Goal: Contribute content

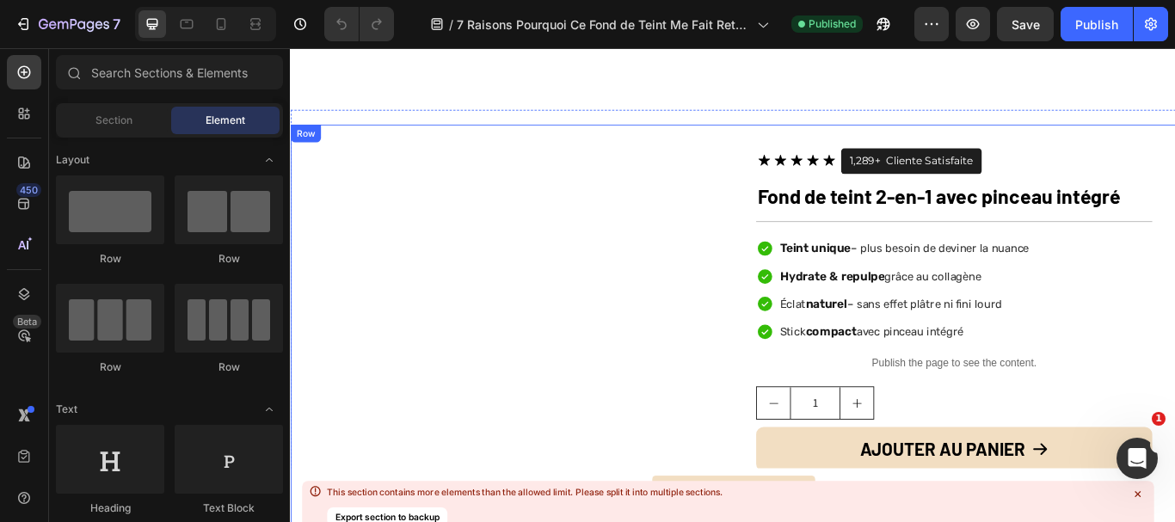
scroll to position [5765, 0]
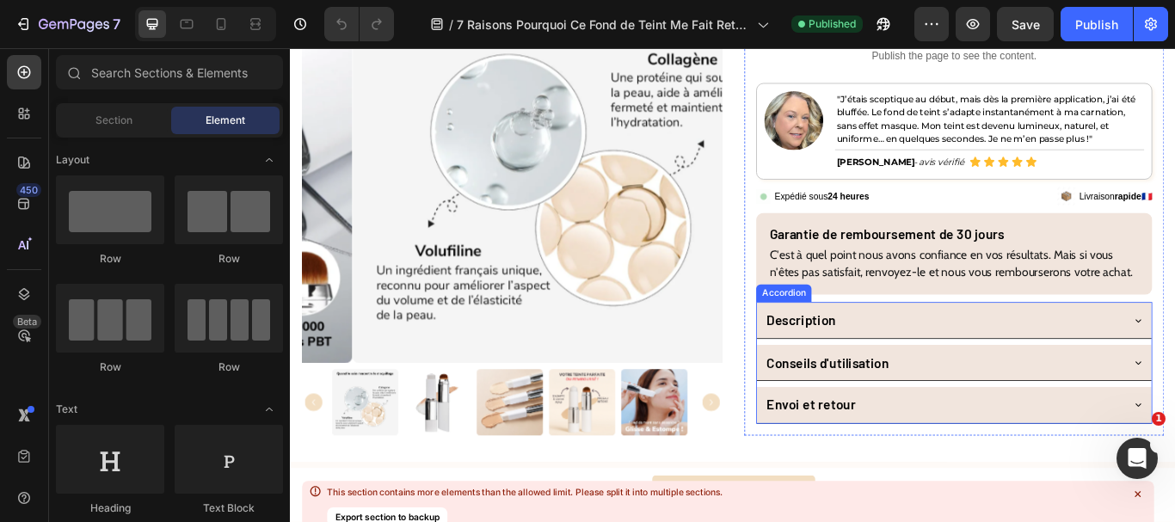
click at [994, 480] on div "Envoi et retour" at bounding box center [1050, 463] width 416 height 33
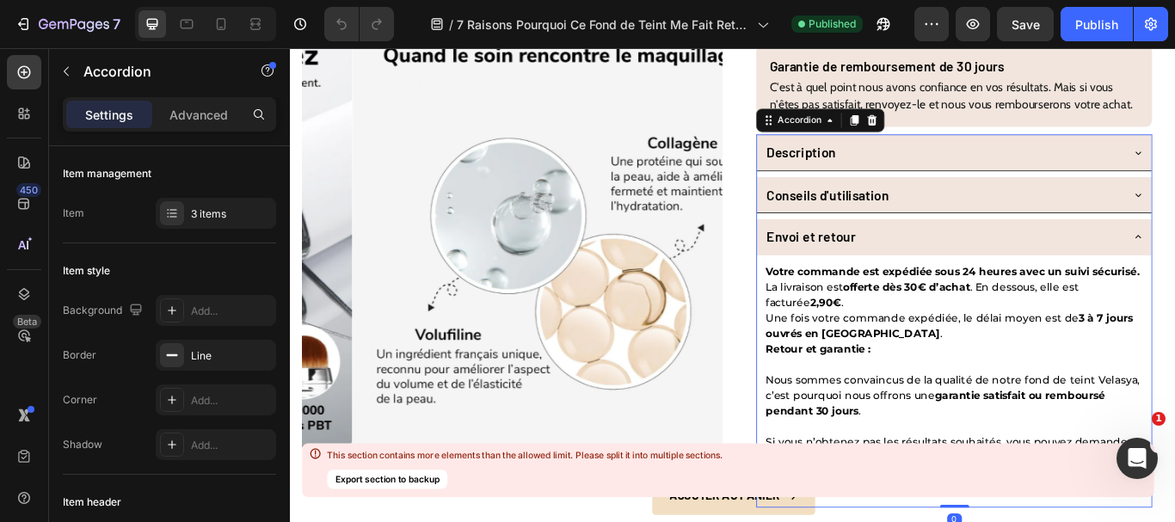
scroll to position [6195, 0]
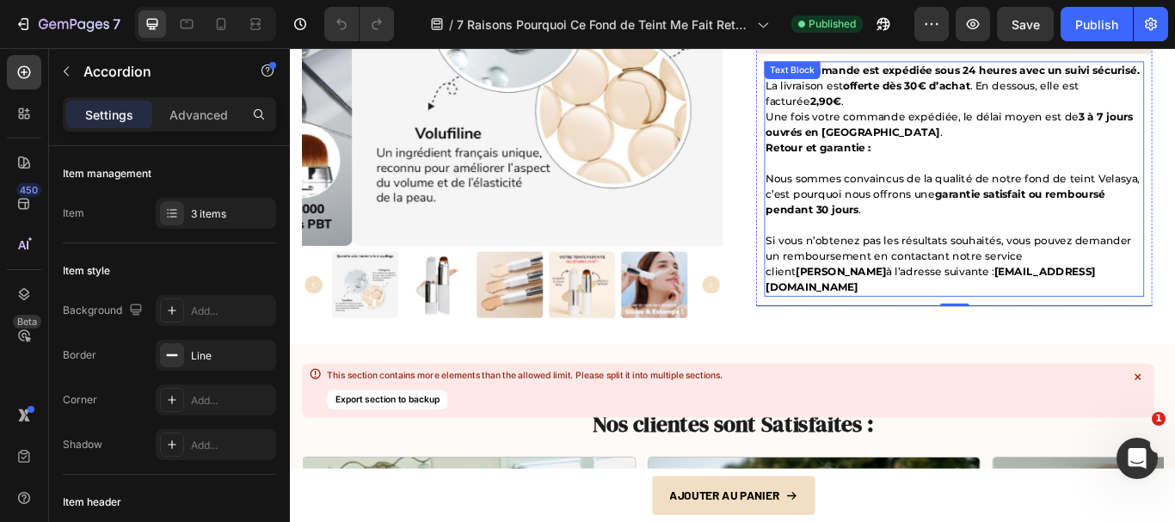
click at [1118, 336] on p "Retour et garantie : Nous sommes convaincus de la qualité de notre fond de tein…" at bounding box center [1064, 246] width 440 height 181
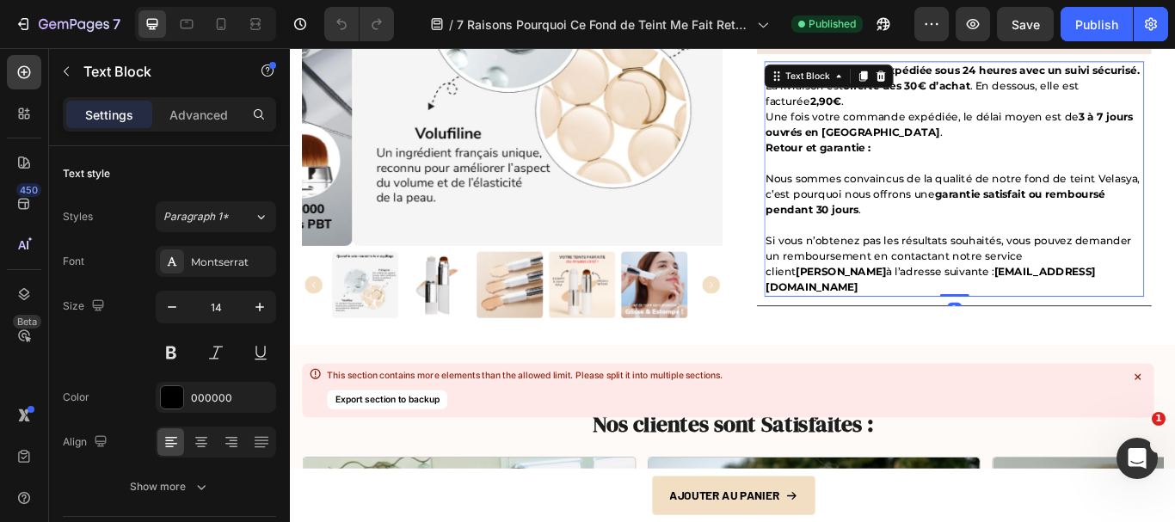
click at [1101, 336] on p "Retour et garantie : Nous sommes convaincus de la qualité de notre fond de tein…" at bounding box center [1064, 246] width 440 height 181
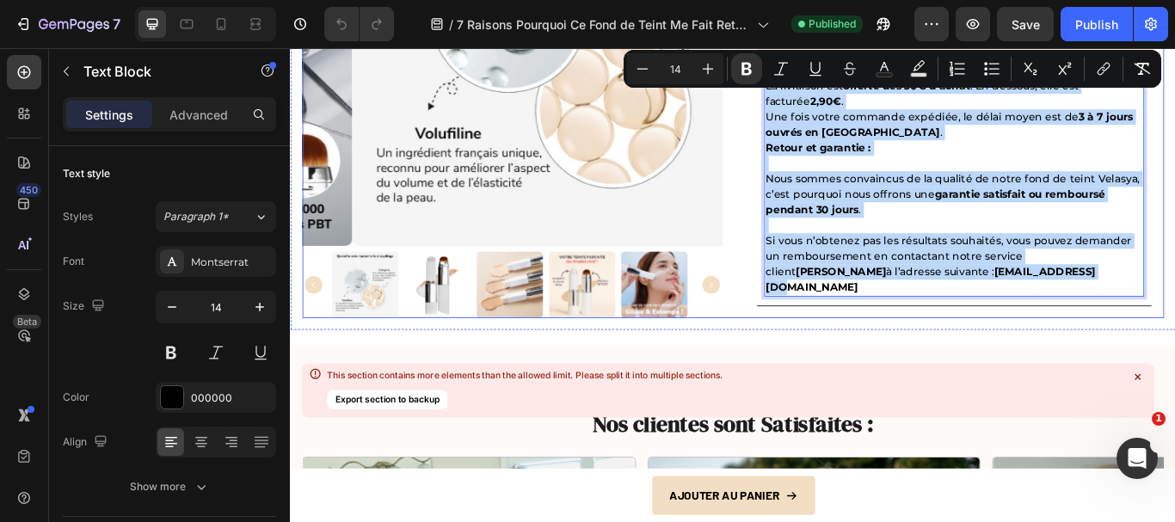
drag, startPoint x: 1115, startPoint y: 342, endPoint x: 799, endPoint y: 83, distance: 409.0
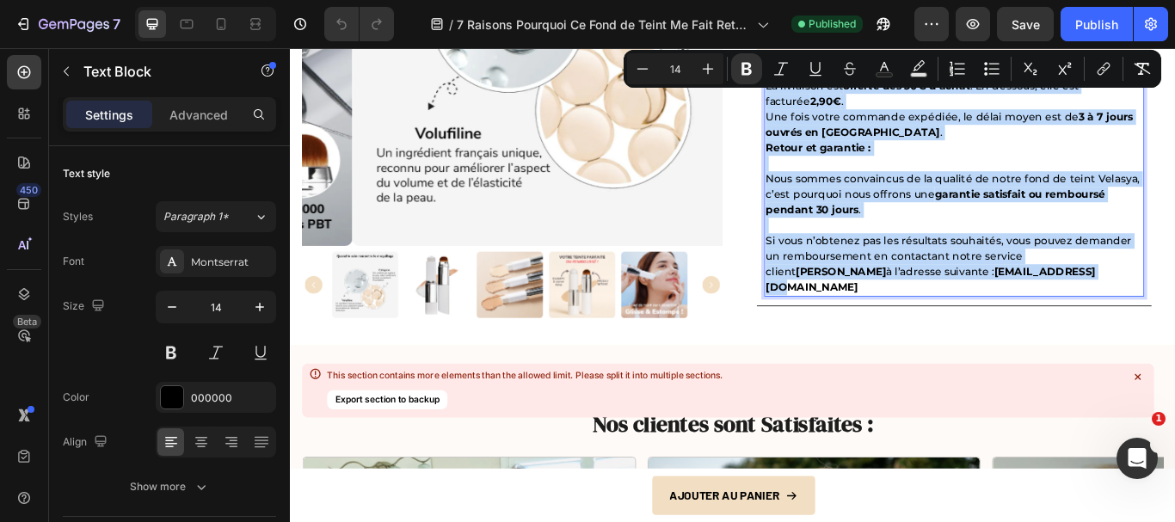
copy div "Votre commande est expédiée sous 24 heures avec un suivi sécurisé. La livraison…"
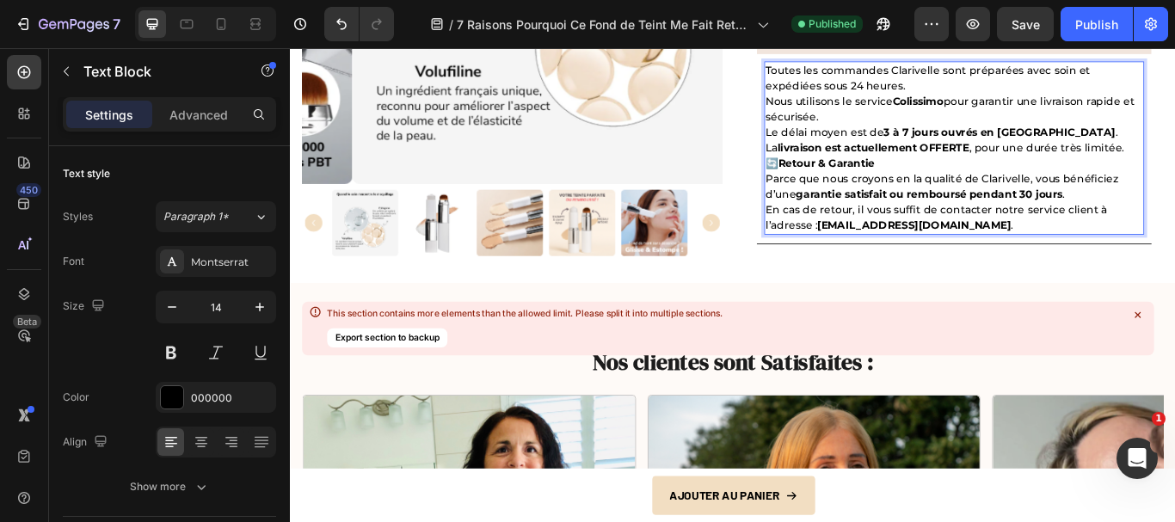
click at [1088, 174] on p "Toutes les commandes Clarivelle sont préparées avec soin et expédiées sous 24 h…" at bounding box center [1064, 119] width 440 height 108
click at [1175, 174] on p "Toutes les commandes Clarivelle sont préparées avec soin et expédiées sous 24 h…" at bounding box center [1064, 119] width 440 height 108
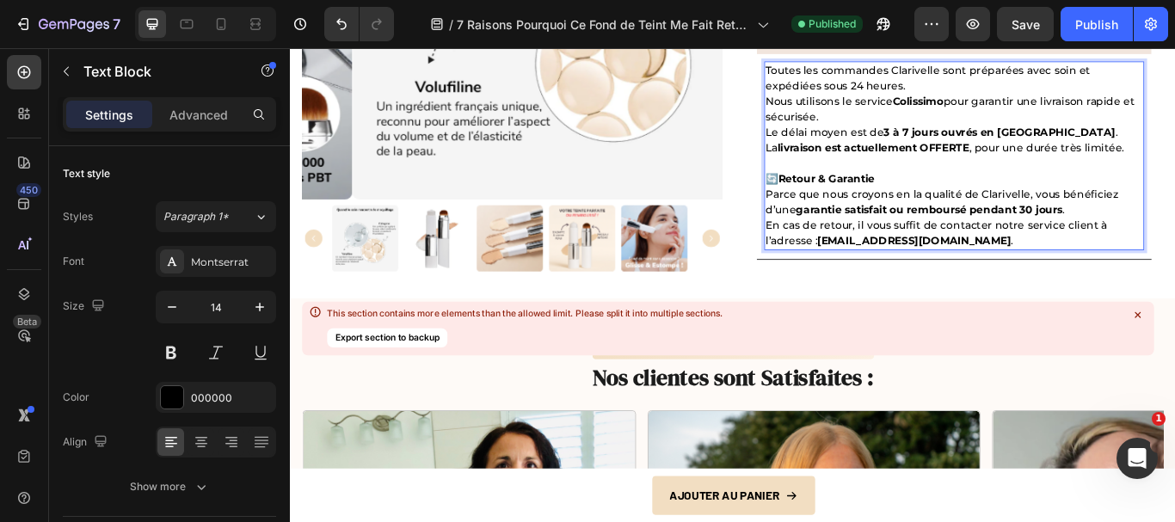
click at [1015, 101] on p "Toutes les commandes Clarivelle sont préparées avec soin et expédiées sous 24 h…" at bounding box center [1064, 128] width 440 height 126
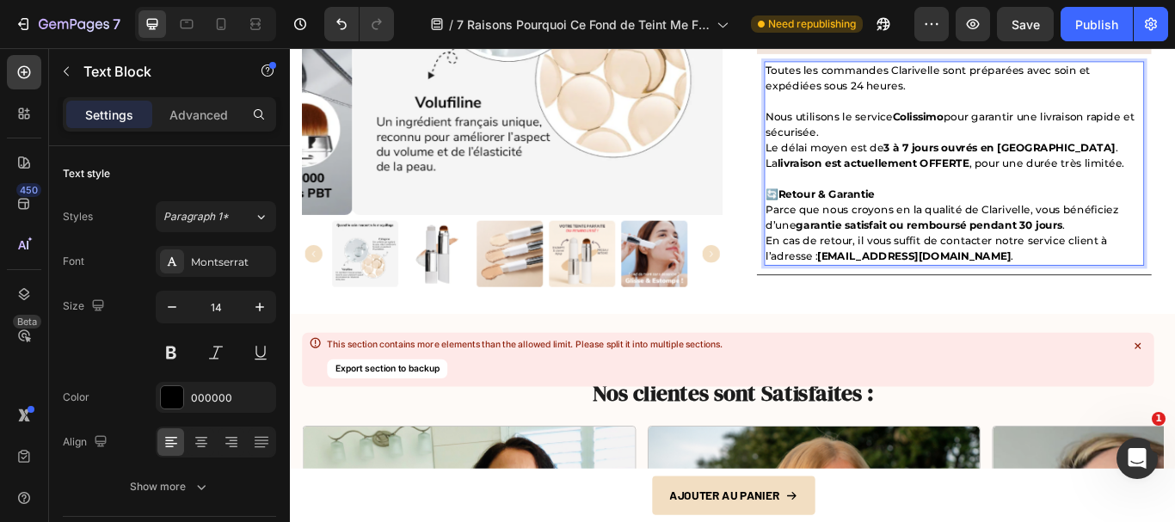
click at [998, 190] on strong "livraison est actuellement OFFERTE" at bounding box center [970, 182] width 224 height 15
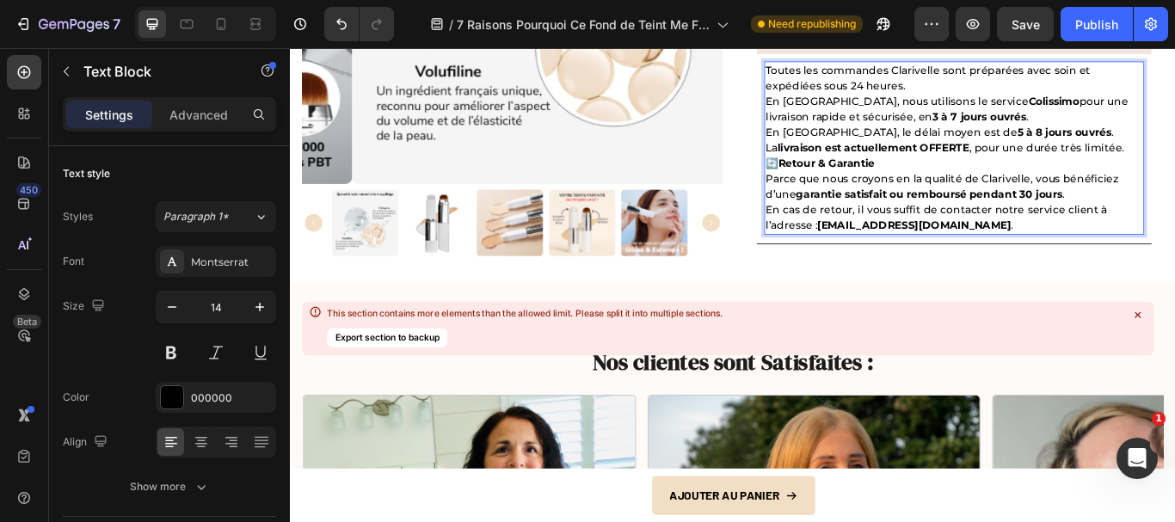
click at [1175, 174] on p "Toutes les commandes Clarivelle sont préparées avec soin et expédiées sous 24 h…" at bounding box center [1064, 119] width 440 height 108
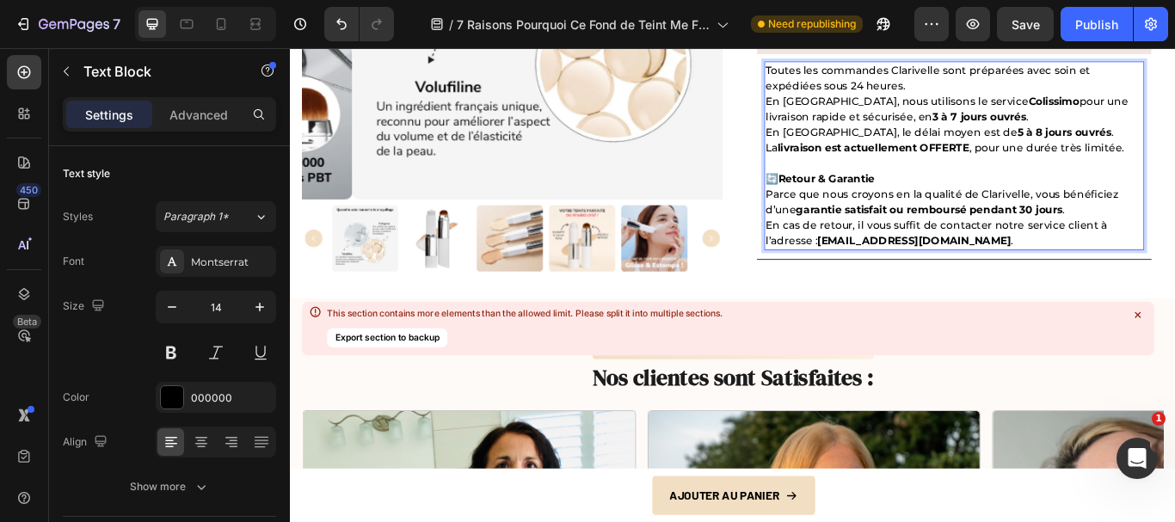
click at [844, 127] on p "Toutes les commandes Clarivelle sont préparées avec soin et expédiées sous 24 h…" at bounding box center [1064, 128] width 440 height 126
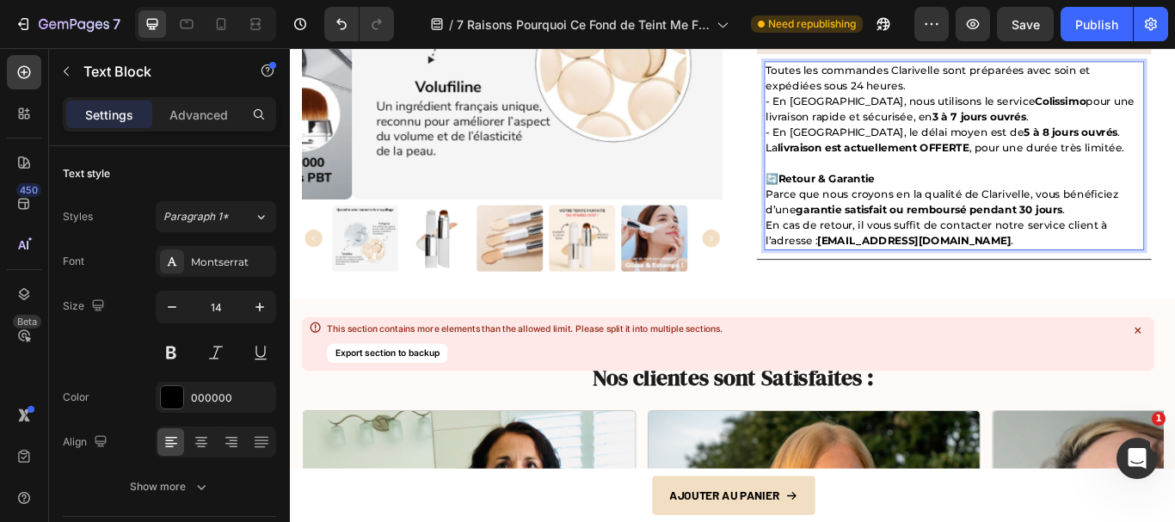
click at [1014, 105] on p "Toutes les commandes Clarivelle sont préparées avec soin et expédiées sous 24 h…" at bounding box center [1064, 128] width 440 height 126
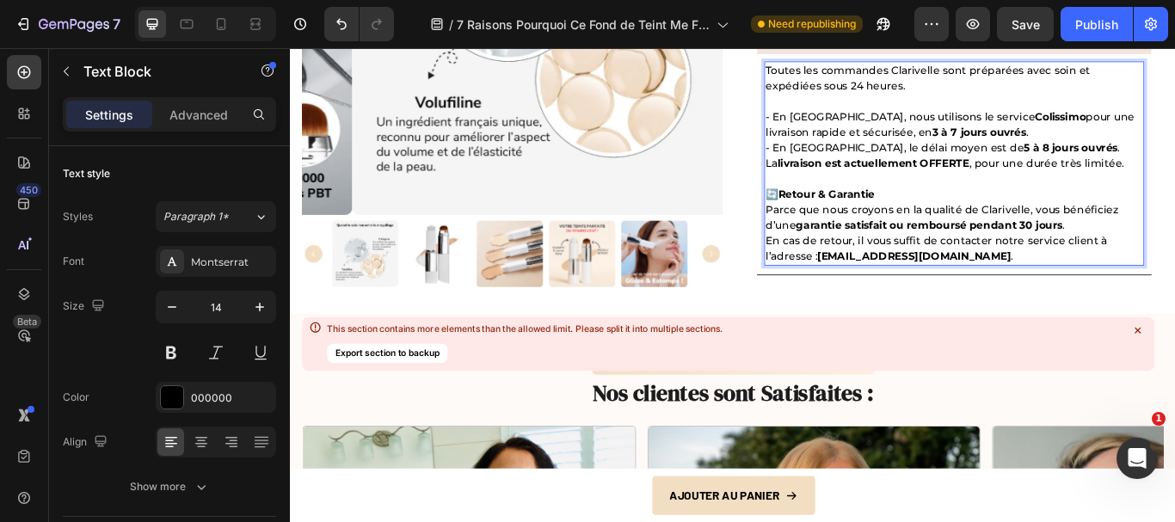
click at [1175, 178] on p "Toutes les commandes Clarivelle sont préparées avec soin et expédiées sous 24 h…" at bounding box center [1064, 137] width 440 height 145
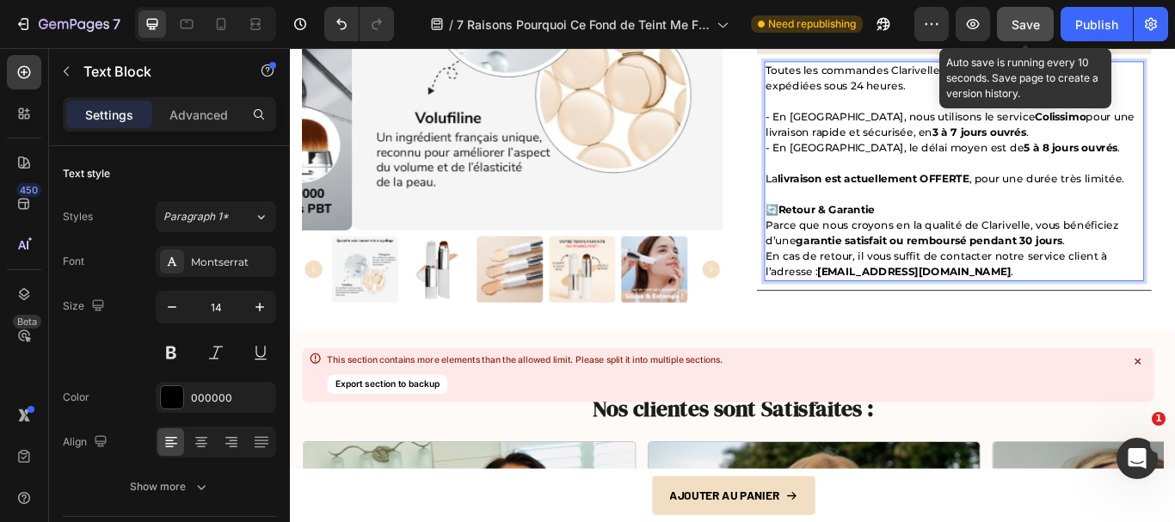
click at [1031, 28] on span "Save" at bounding box center [1026, 24] width 28 height 15
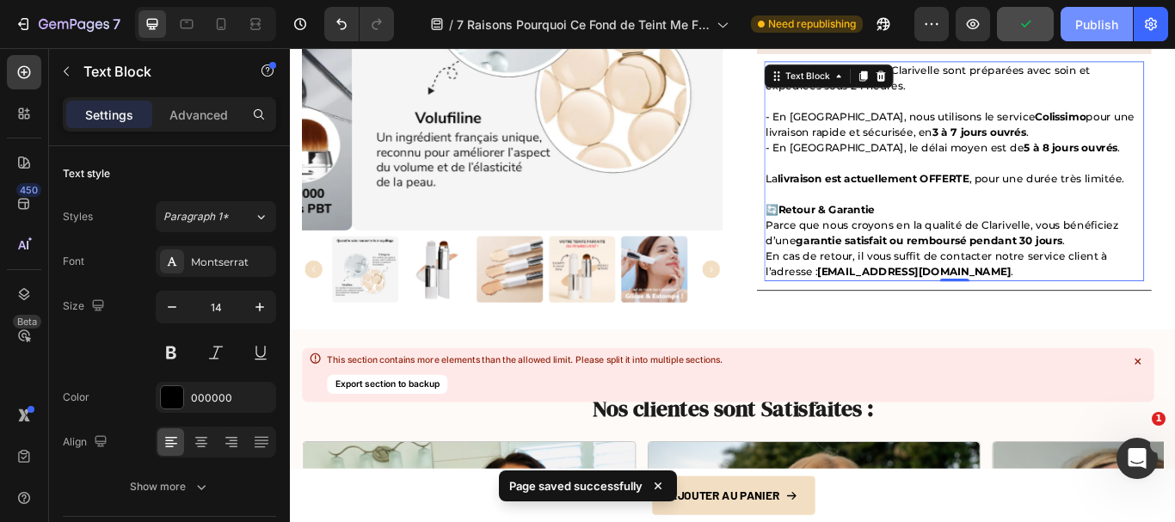
click at [1079, 22] on div "Publish" at bounding box center [1097, 24] width 43 height 18
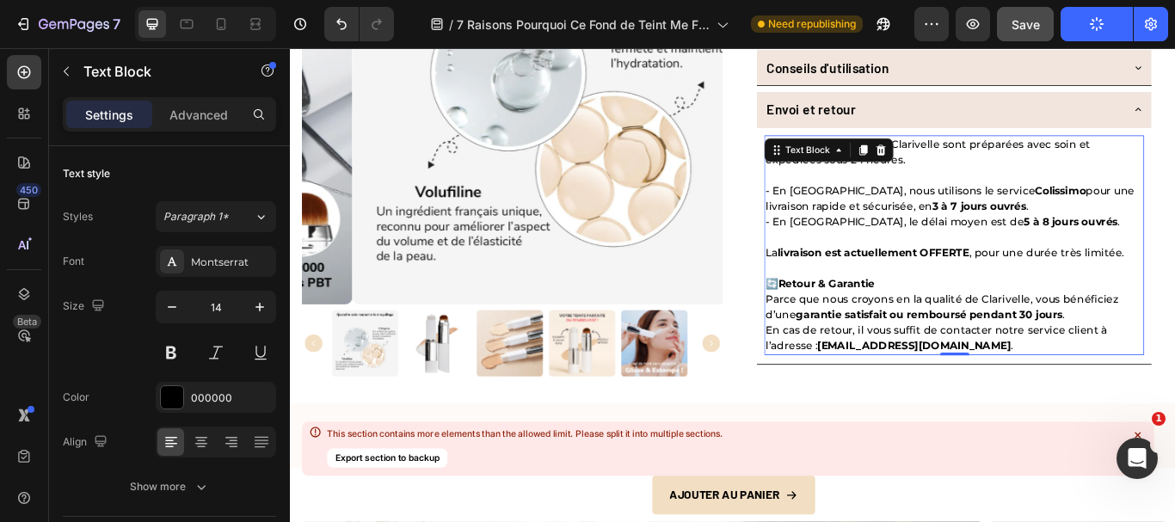
scroll to position [6023, 0]
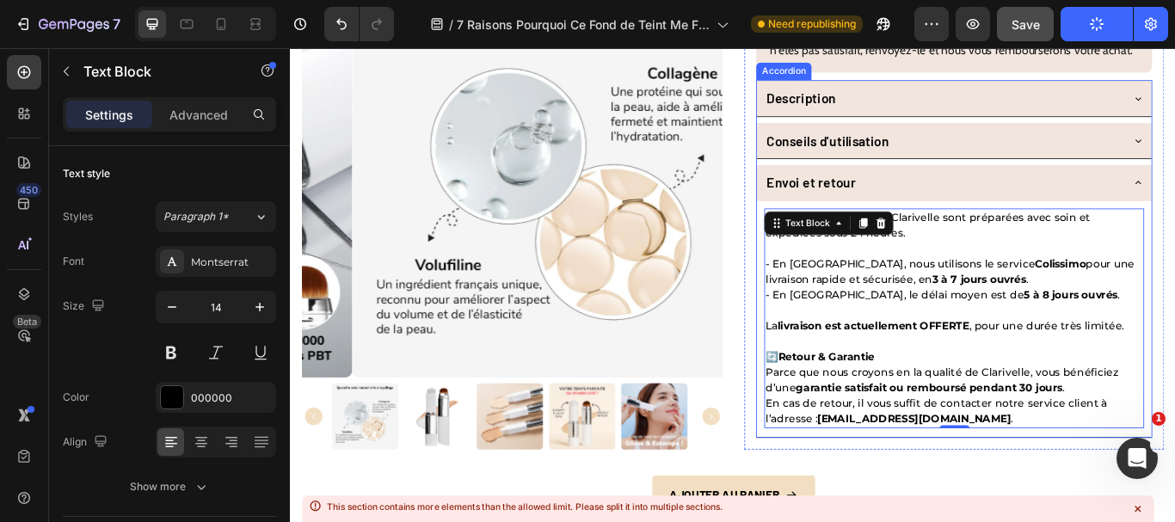
click at [1127, 164] on div "Conseils d'utilisation" at bounding box center [1050, 156] width 416 height 33
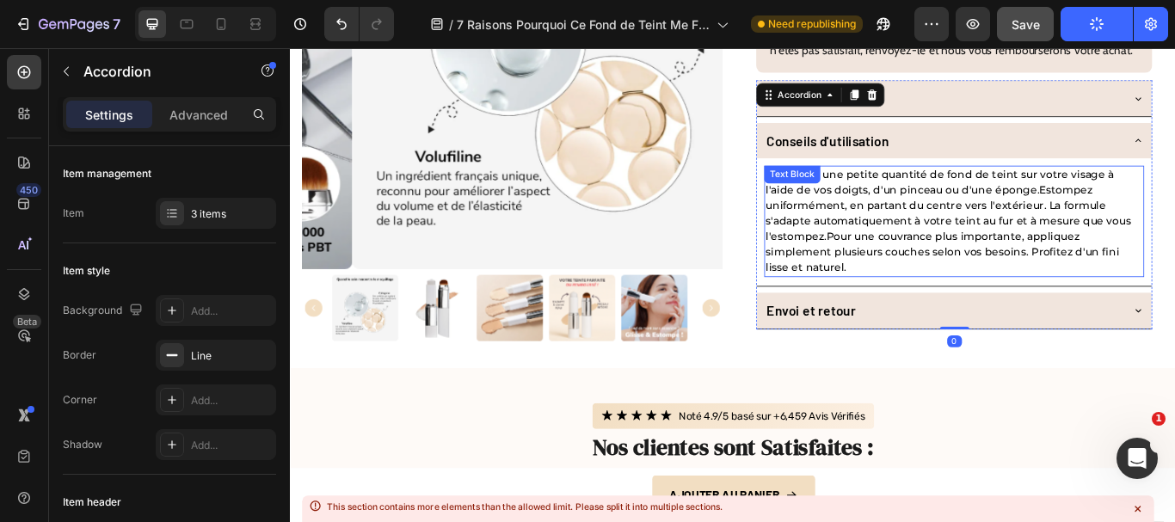
click at [1033, 237] on p "Appliquez une petite quantité de fond de teint sur votre visage à l'aide de vos…" at bounding box center [1064, 251] width 440 height 126
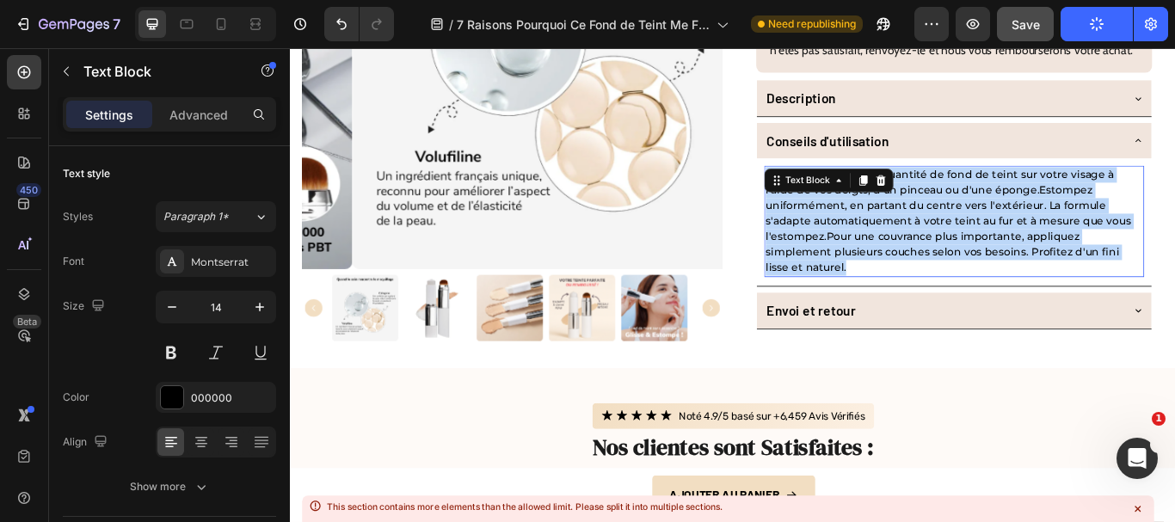
click at [1033, 237] on p "Appliquez une petite quantité de fond de teint sur votre visage à l'aide de vos…" at bounding box center [1064, 251] width 440 height 126
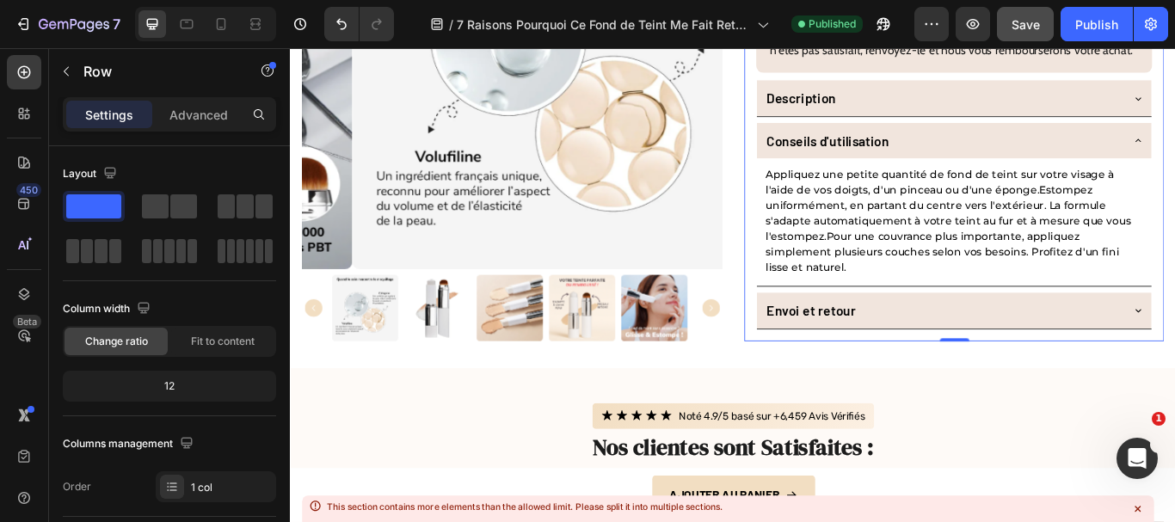
click at [1062, 220] on p "Appliquez une petite quantité de fond de teint sur votre visage à l'aide de vos…" at bounding box center [1064, 251] width 440 height 126
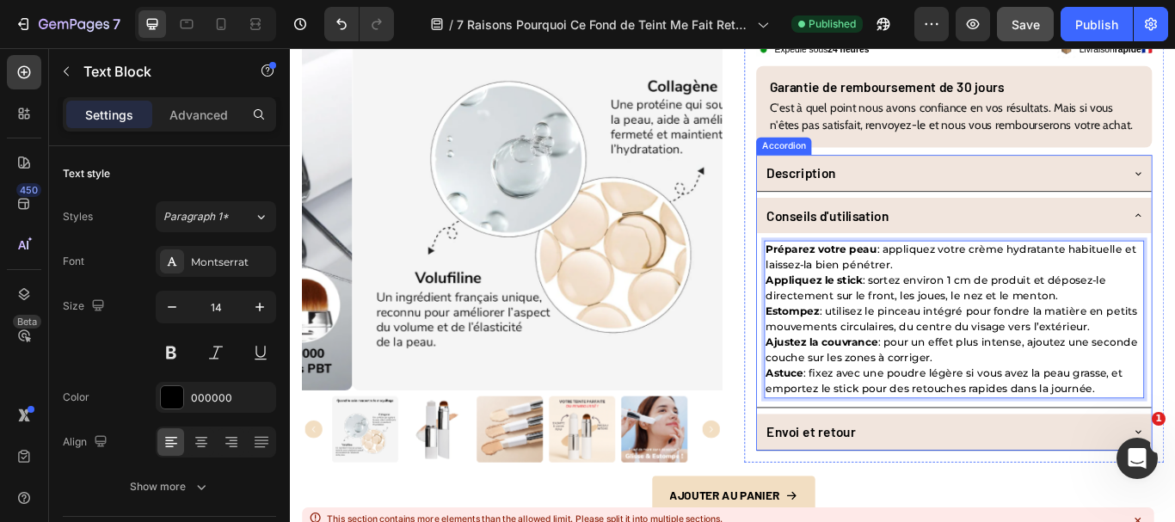
scroll to position [5937, 0]
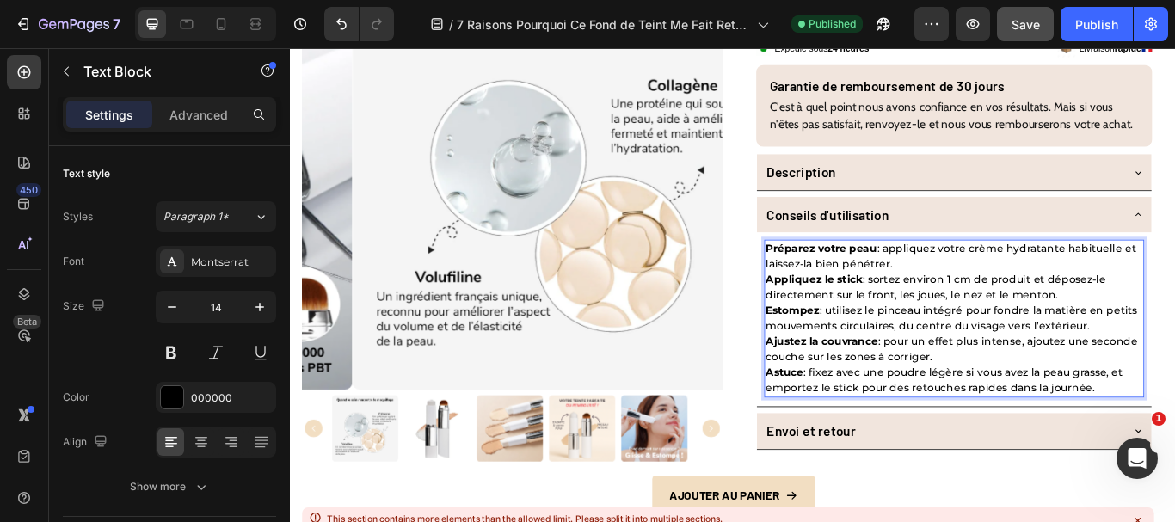
click at [992, 310] on p "Préparez votre peau : appliquez votre crème hydratante habituelle et laissez-la…" at bounding box center [1064, 292] width 440 height 36
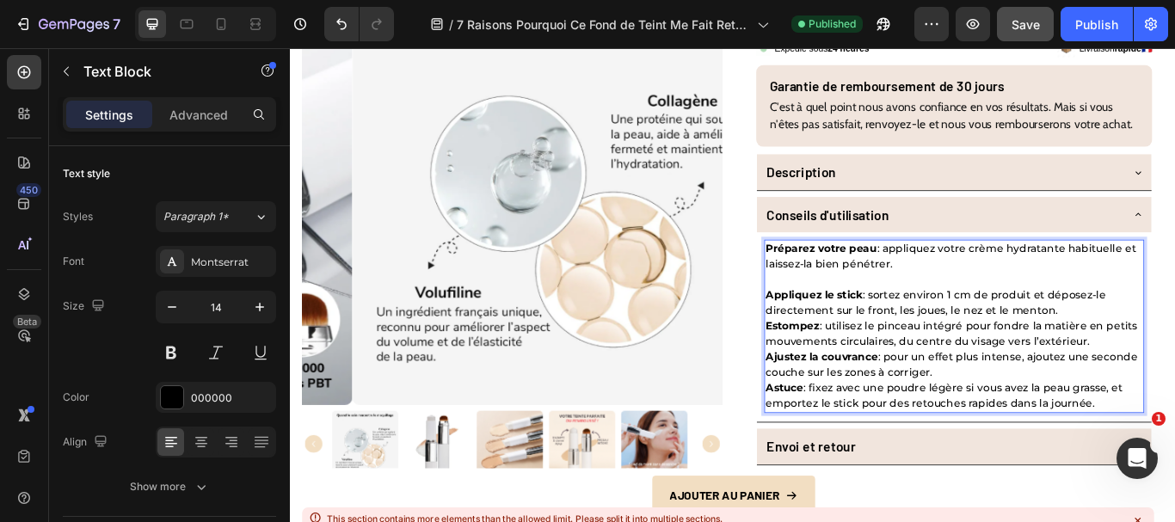
click at [1175, 364] on p "Appliquez le stick : sortez environ 1 cm de produit et déposez-le directement s…" at bounding box center [1064, 346] width 440 height 36
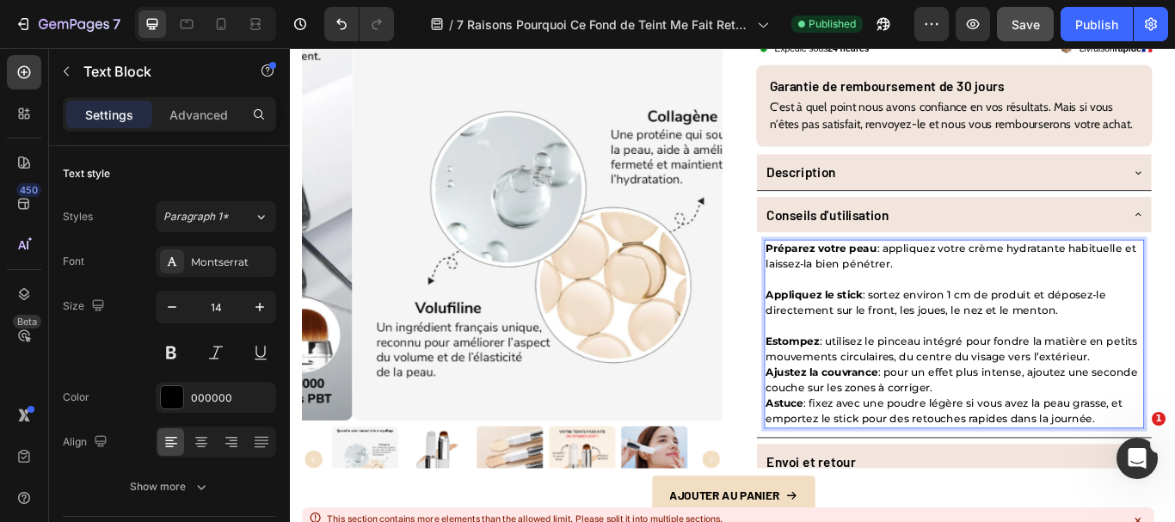
click at [1175, 418] on p "Estompez : utilisez le pinceau intégré pour fondre la matière en petits mouveme…" at bounding box center [1064, 400] width 440 height 36
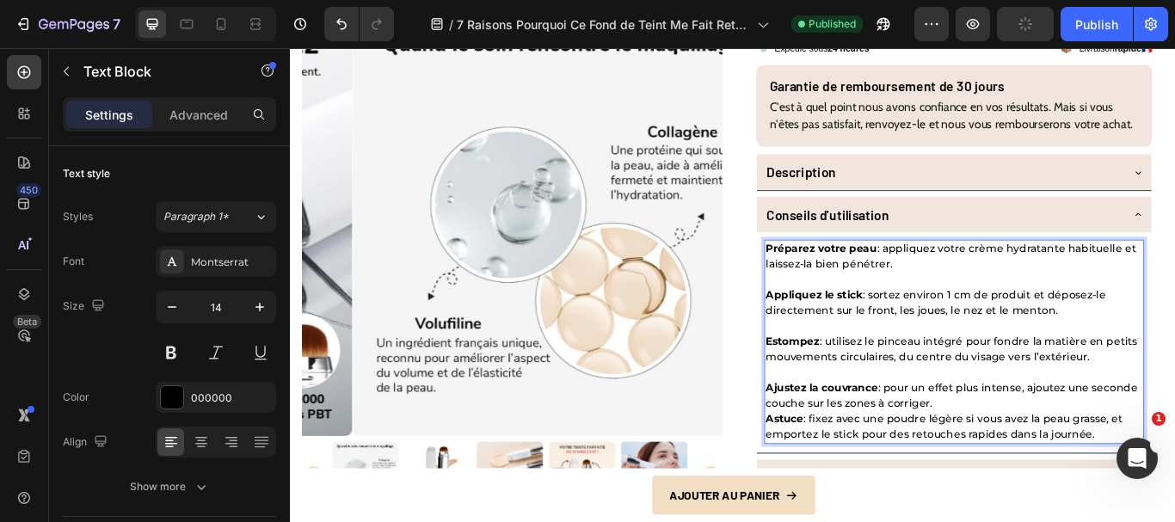
click at [1050, 472] on p "Ajustez la couvrance : pour un effet plus intense, ajoutez une seconde couche s…" at bounding box center [1064, 454] width 440 height 36
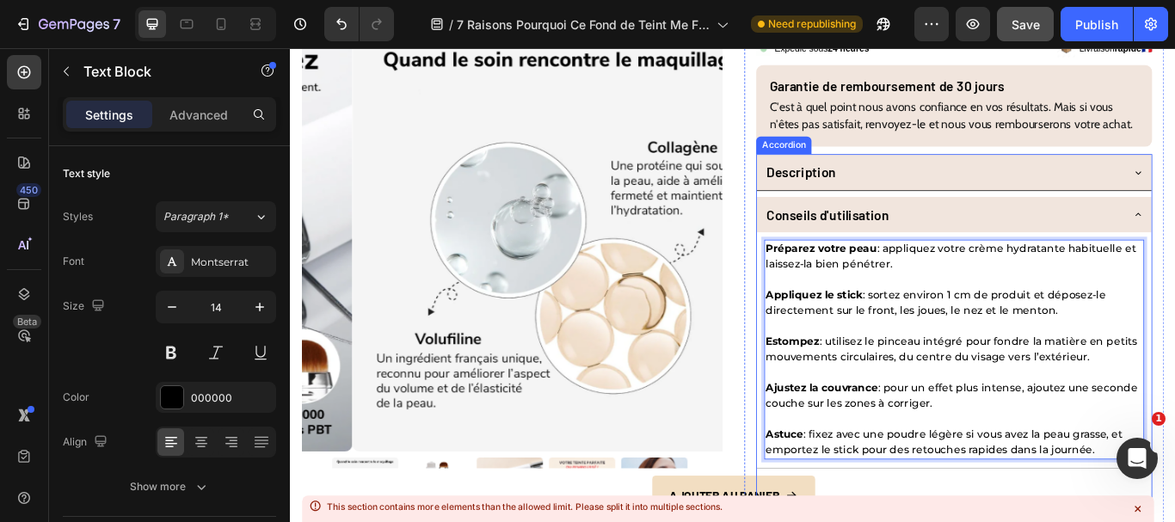
scroll to position [6023, 0]
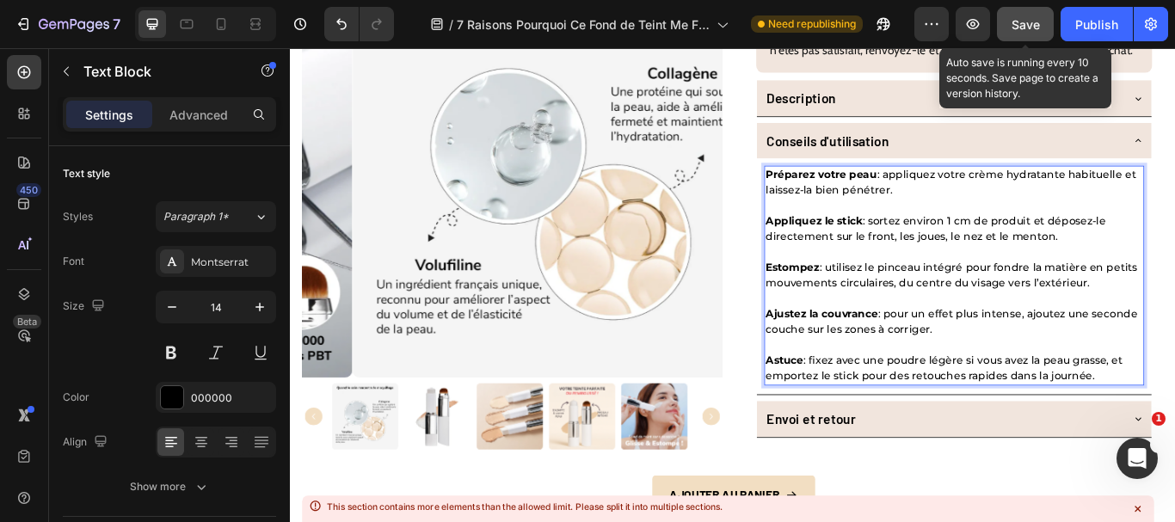
click at [1005, 23] on button "Save" at bounding box center [1025, 24] width 57 height 34
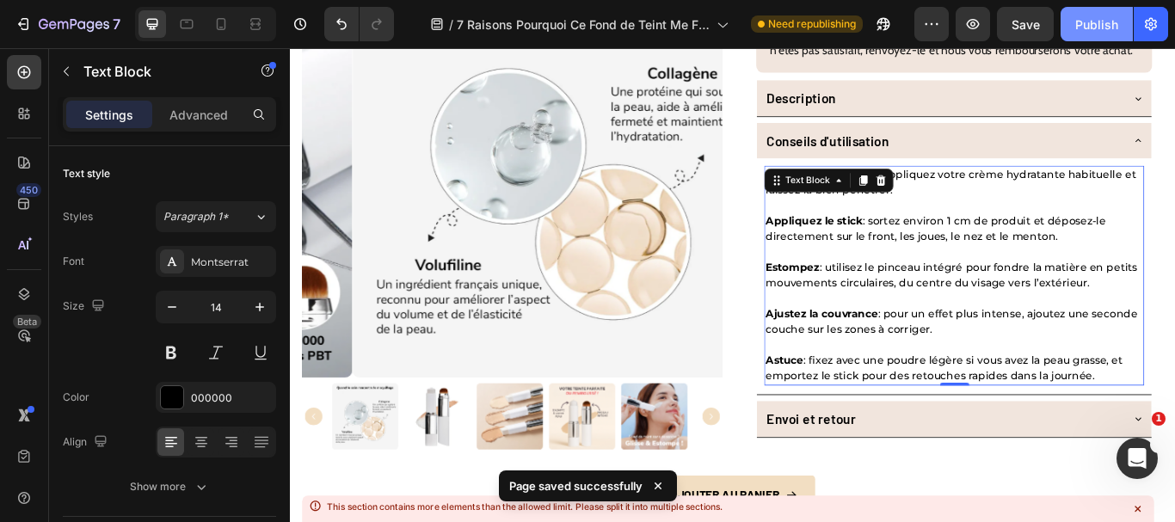
click at [1103, 29] on div "Publish" at bounding box center [1097, 24] width 43 height 18
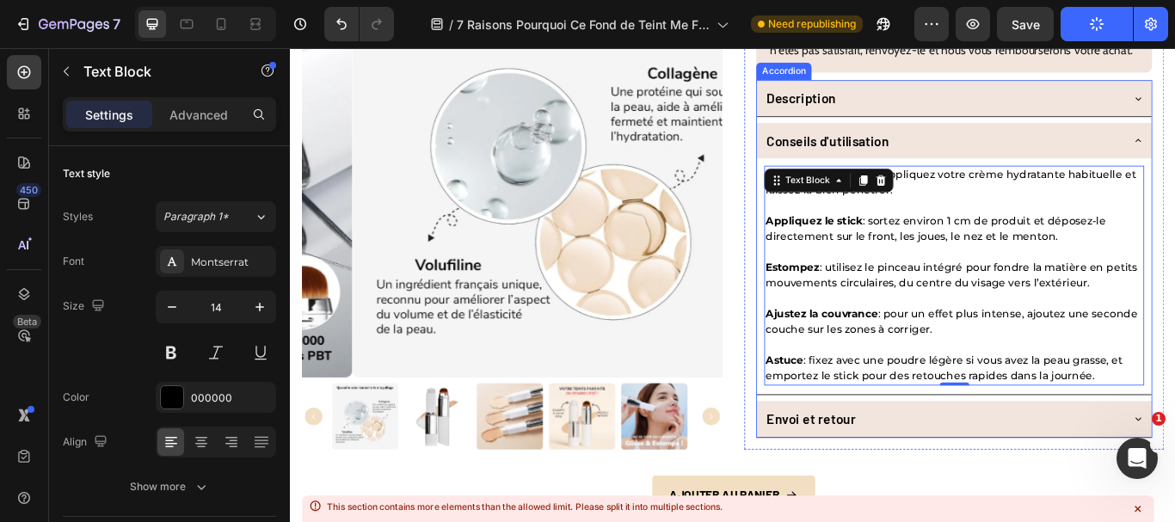
click at [957, 117] on div "Description" at bounding box center [1050, 106] width 416 height 33
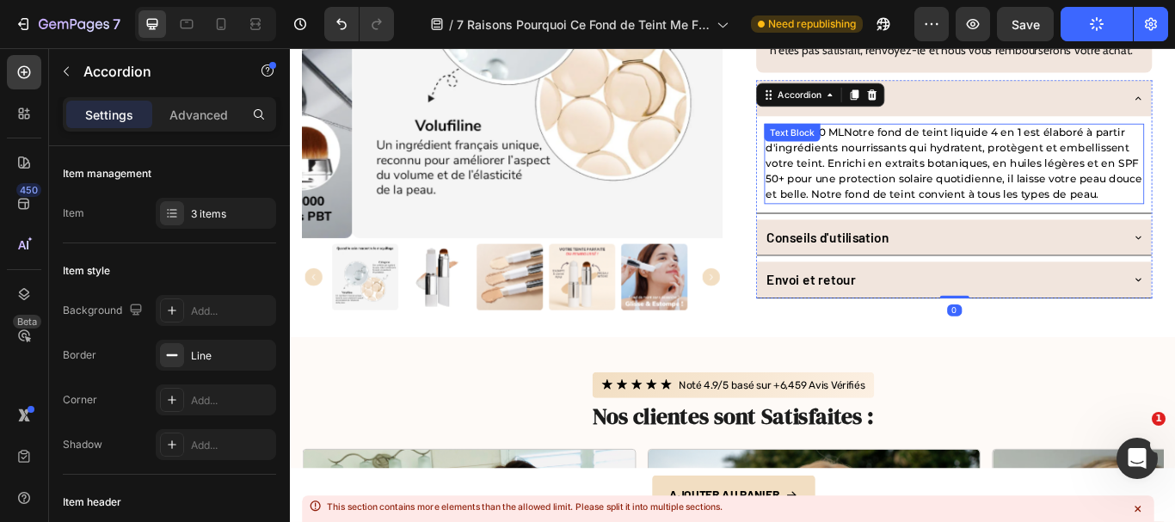
click at [916, 188] on p "1 FL OZ / 30 MLNotre fond de teint liquide 4 en 1 est élaboré à partir d'ingréd…" at bounding box center [1064, 184] width 440 height 90
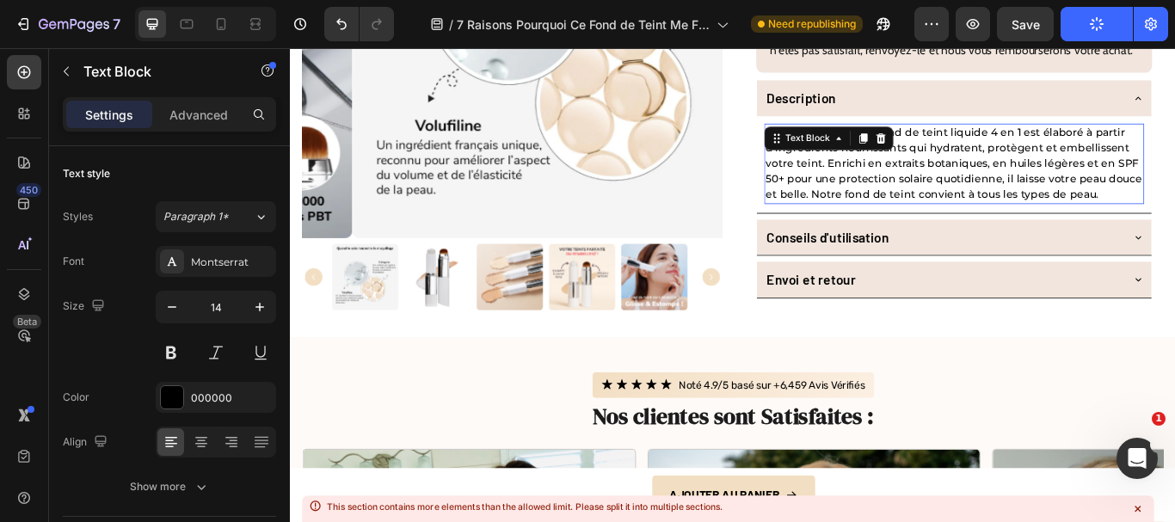
click at [916, 188] on p "1 FL OZ / 30 MLNotre fond de teint liquide 4 en 1 est élaboré à partir d'ingréd…" at bounding box center [1064, 184] width 440 height 90
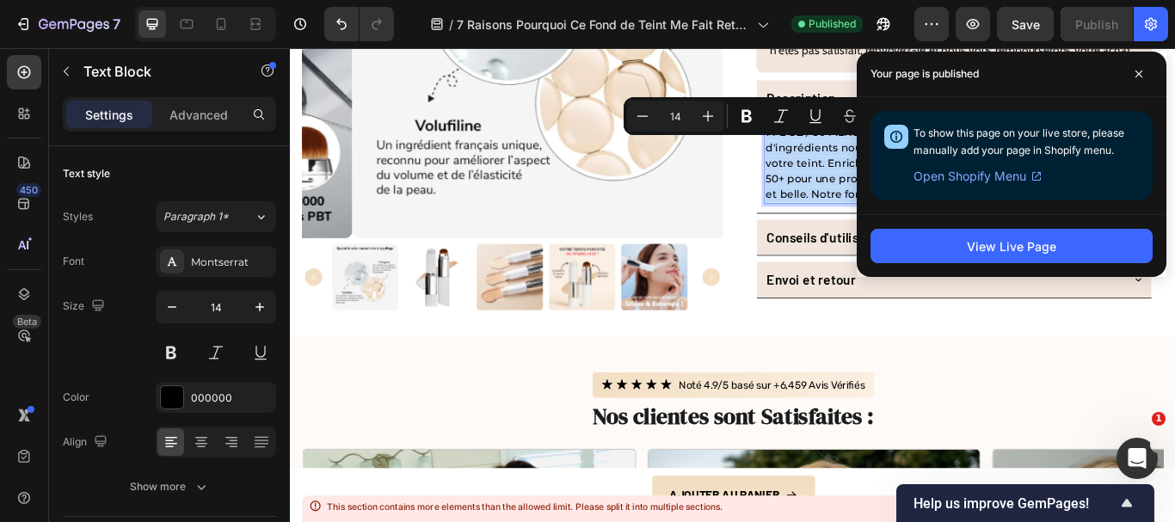
click at [904, 172] on p "1 FL OZ / 30 MLNotre fond de teint liquide 4 en 1 est élaboré à partir d'ingréd…" at bounding box center [1064, 184] width 440 height 90
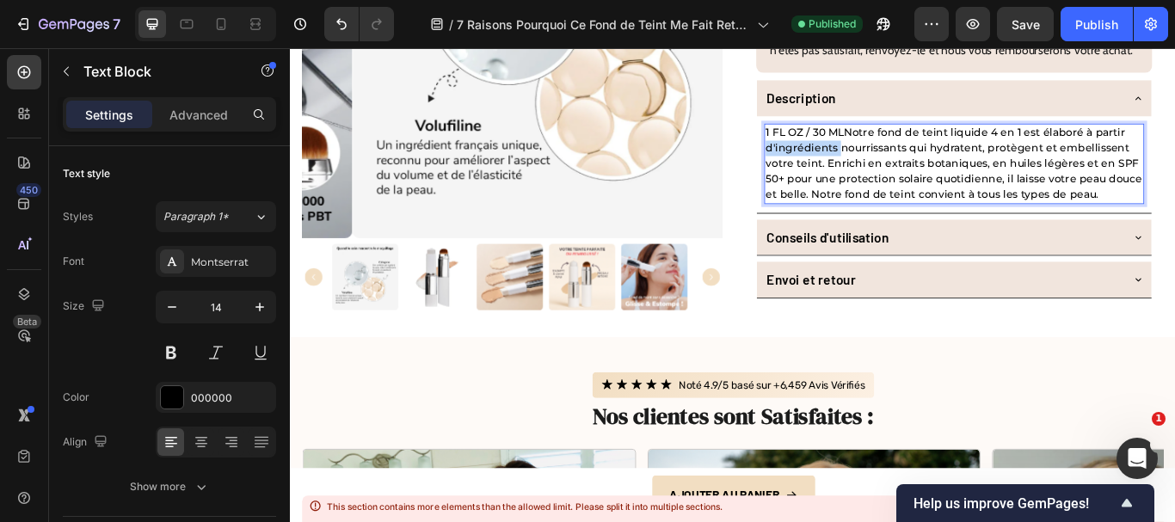
click at [904, 172] on p "1 FL OZ / 30 MLNotre fond de teint liquide 4 en 1 est élaboré à partir d'ingréd…" at bounding box center [1064, 184] width 440 height 90
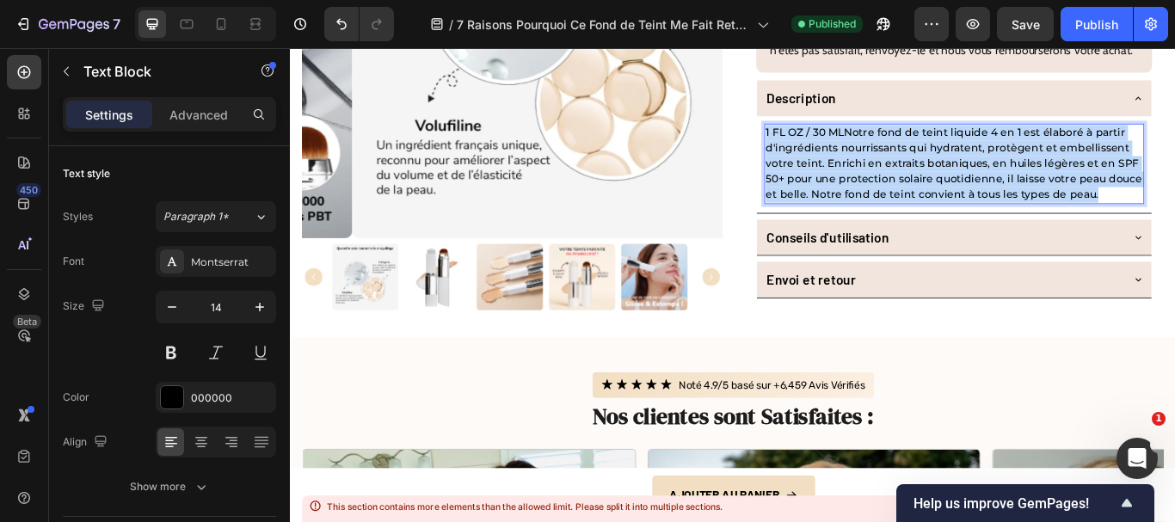
click at [904, 172] on p "1 FL OZ / 30 MLNotre fond de teint liquide 4 en 1 est élaboré à partir d'ingréd…" at bounding box center [1064, 184] width 440 height 90
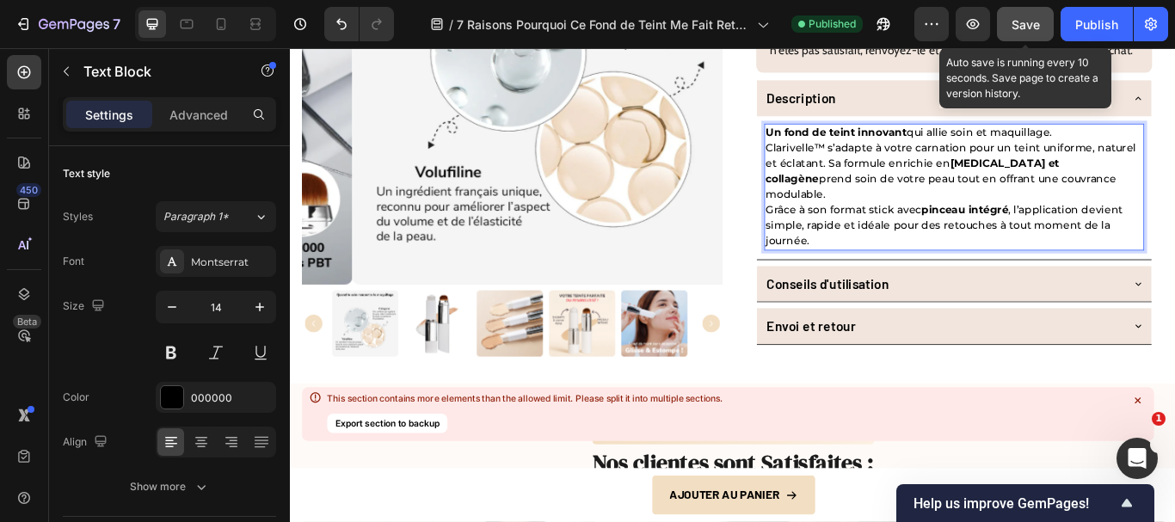
click at [1043, 23] on button "Save" at bounding box center [1025, 24] width 57 height 34
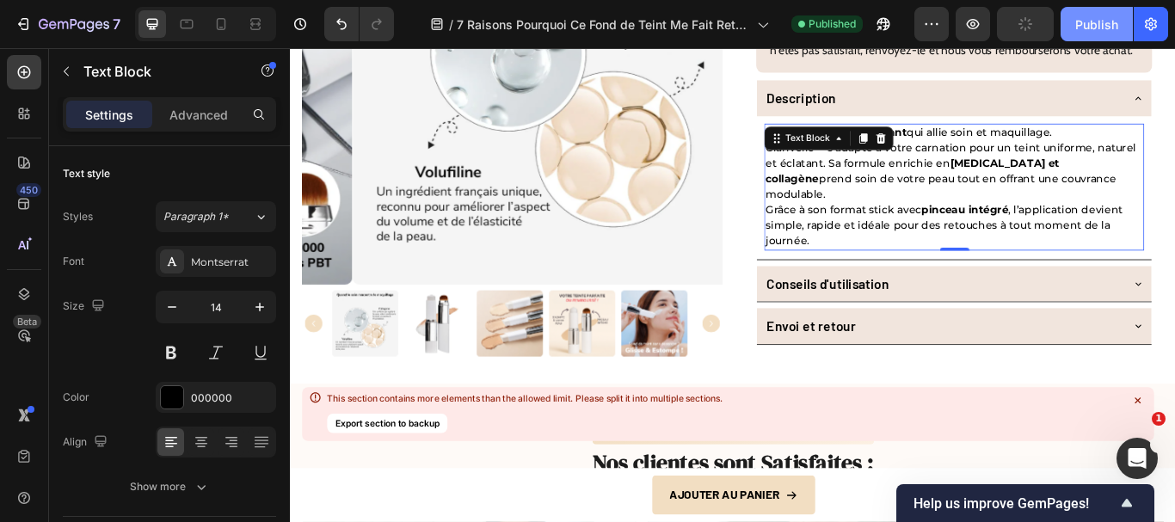
click at [1077, 33] on div "Publish" at bounding box center [1097, 24] width 43 height 18
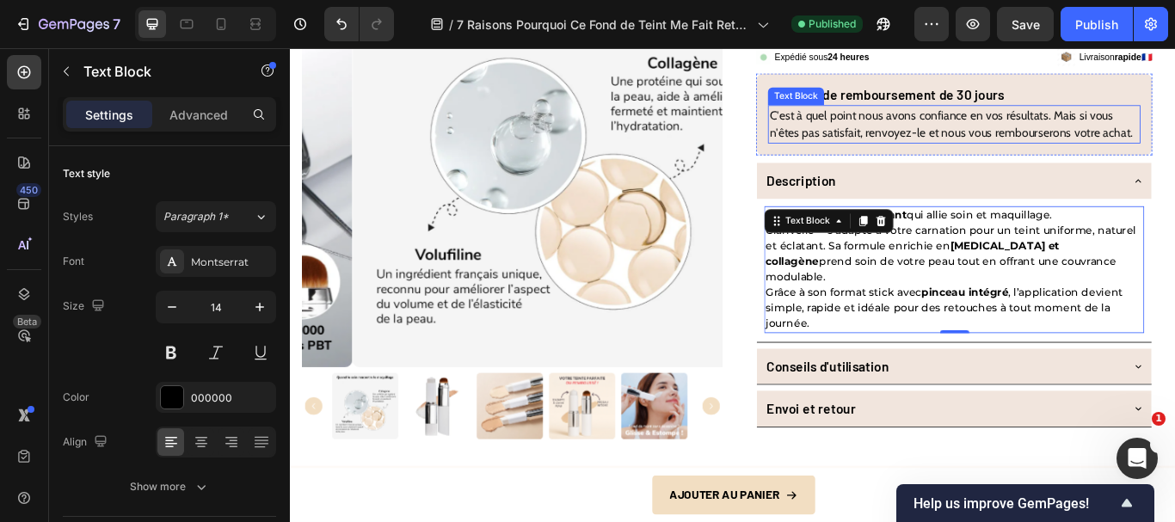
scroll to position [5851, 0]
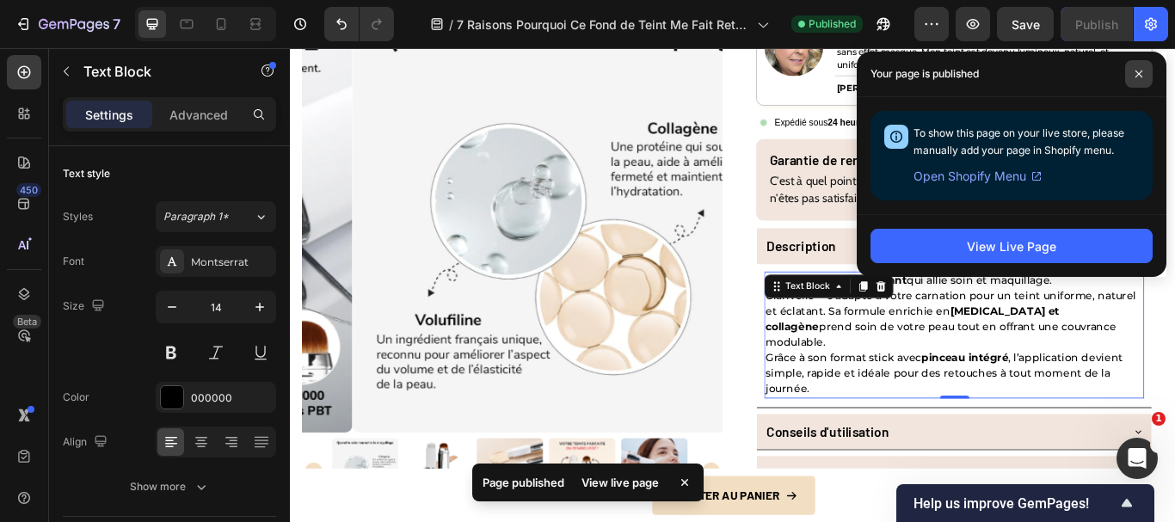
click at [1140, 73] on icon at bounding box center [1139, 74] width 7 height 7
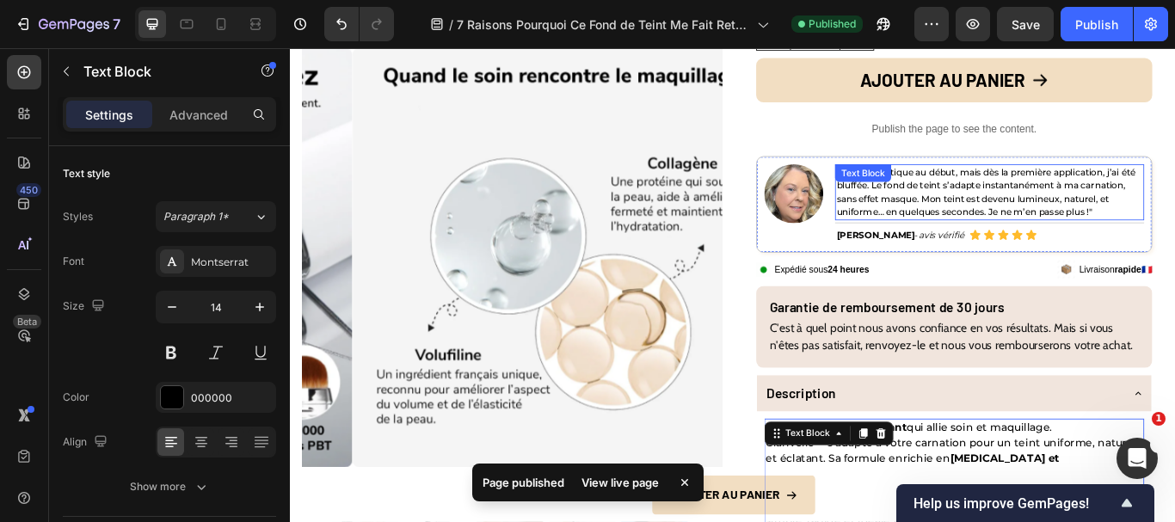
scroll to position [5507, 0]
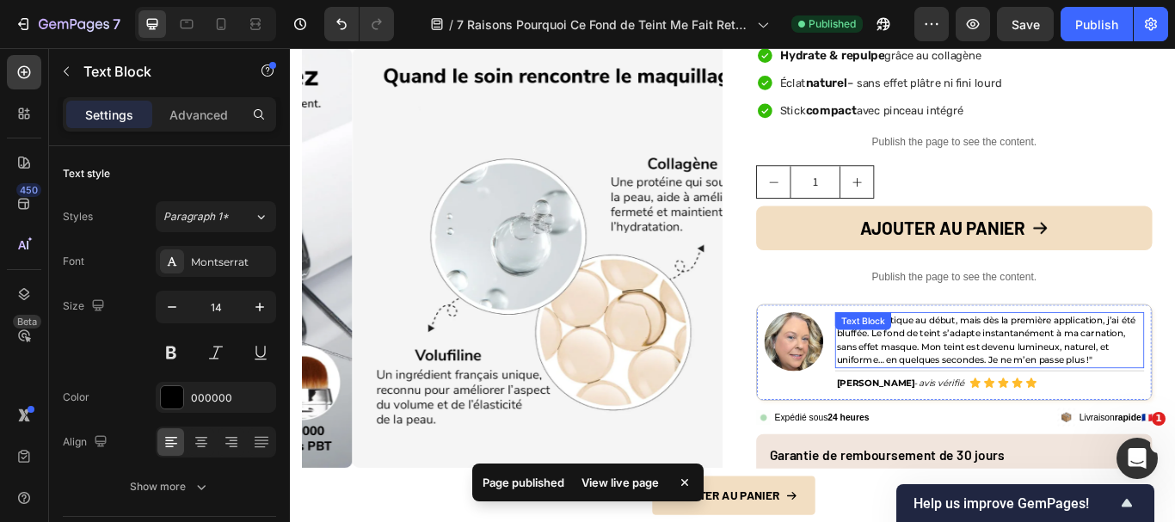
click at [985, 365] on div ""J’étais sceptique au début, mais dès la première application, j’ai été bluffée…" at bounding box center [1105, 388] width 361 height 65
click at [985, 366] on div "Text Block" at bounding box center [976, 373] width 59 height 15
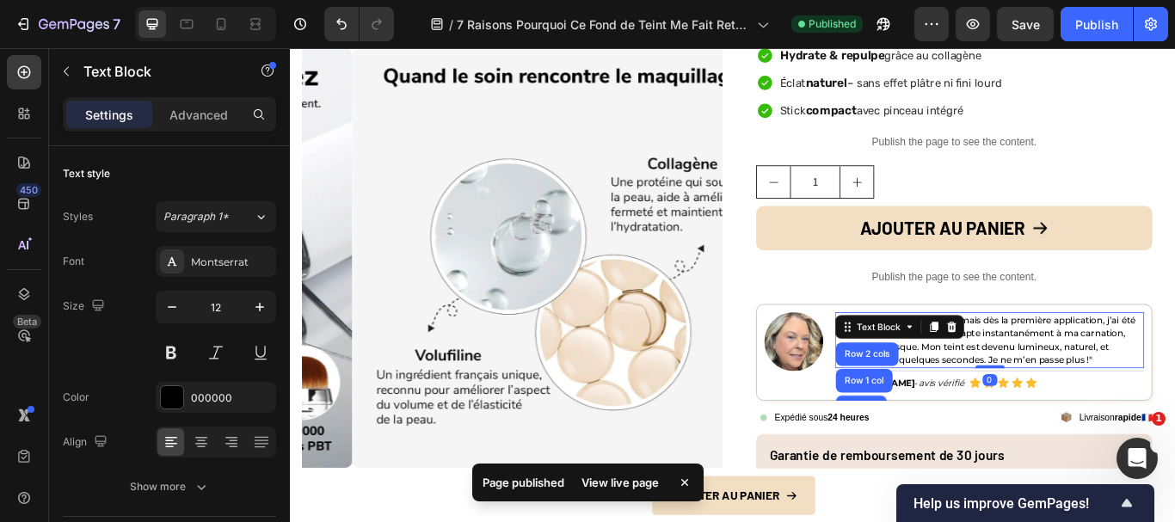
click at [985, 366] on div "Text Block" at bounding box center [976, 373] width 59 height 15
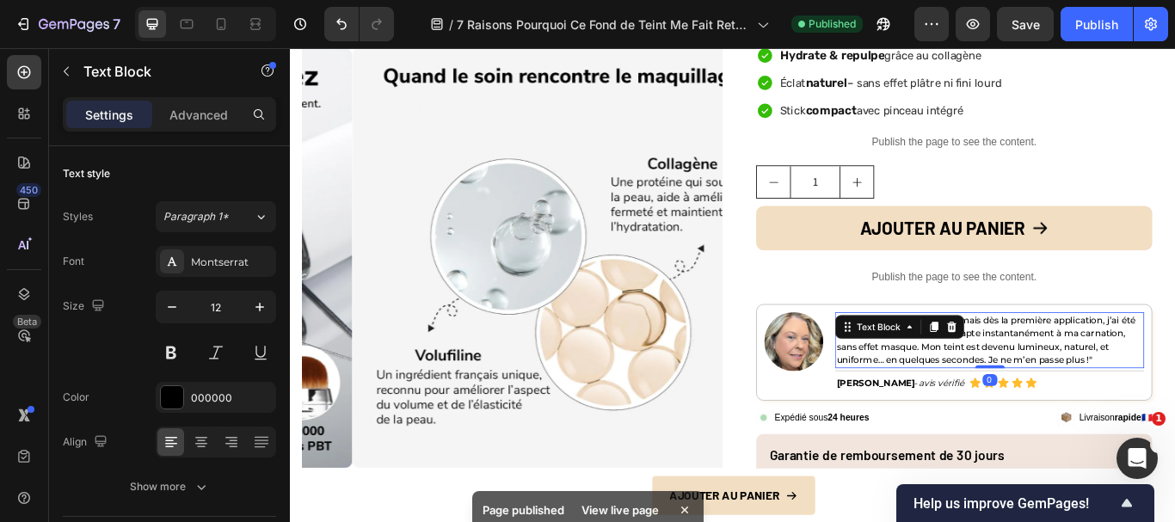
click at [1066, 393] on p ""J’étais sceptique au début, mais dès la première application, j’ai été bluffée…" at bounding box center [1105, 389] width 357 height 62
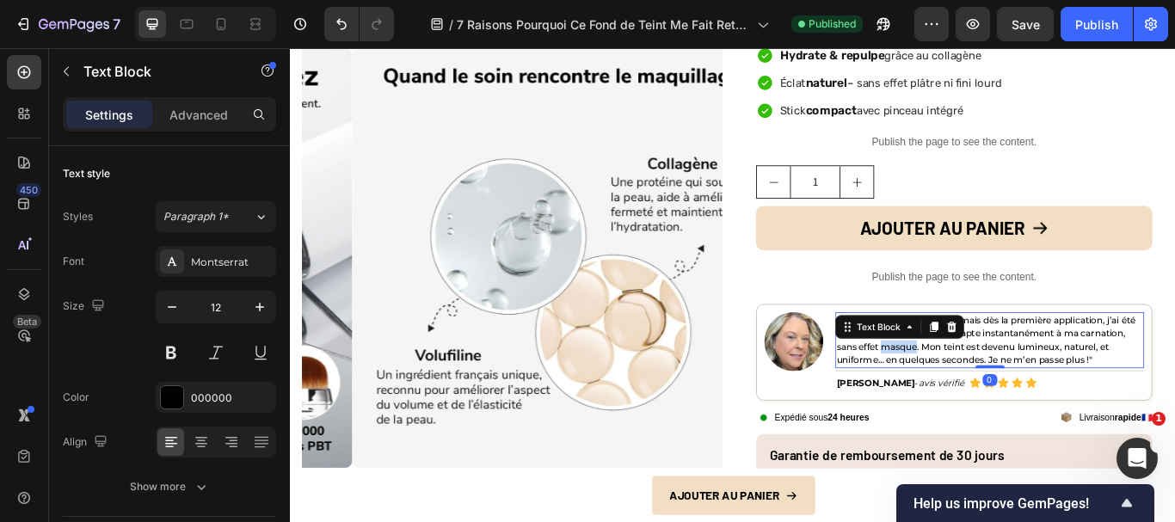
click at [1066, 393] on p ""J’étais sceptique au début, mais dès la première application, j’ai été bluffée…" at bounding box center [1105, 389] width 357 height 62
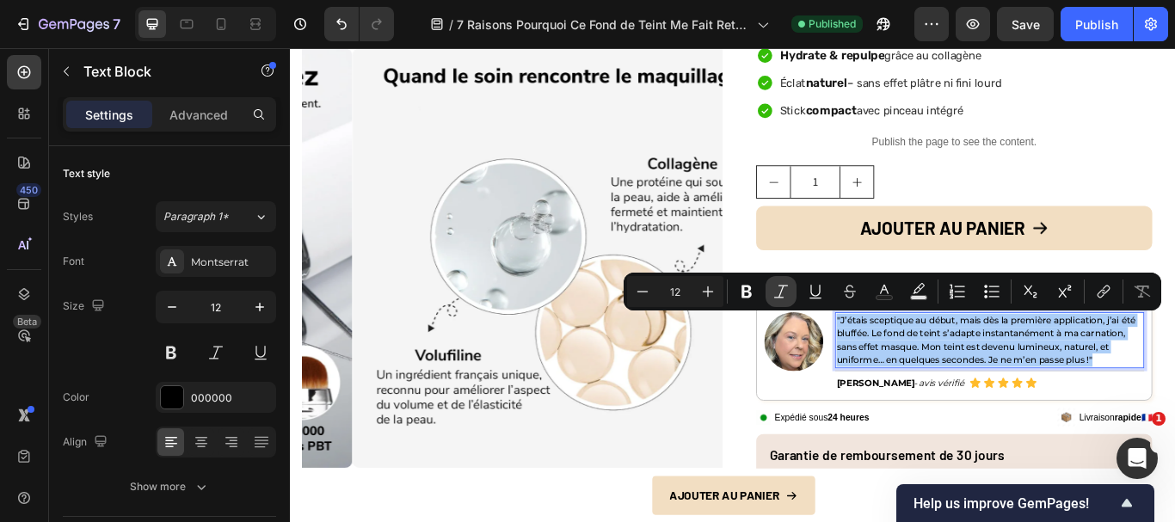
click at [780, 293] on icon "Editor contextual toolbar" at bounding box center [781, 291] width 17 height 17
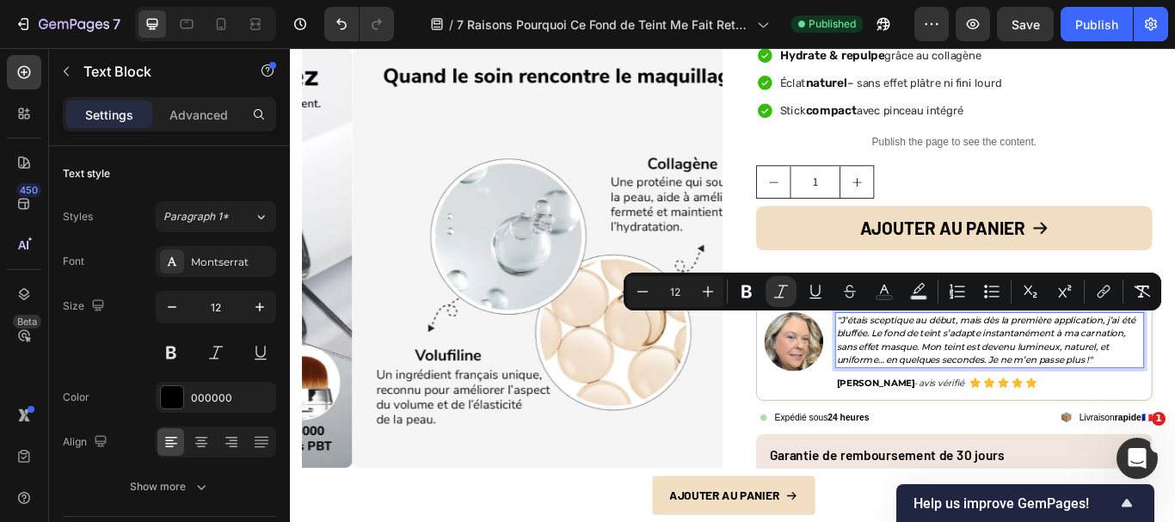
click at [999, 408] on icon ""J’étais sceptique au début, mais dès la première application, j’ai été bluffée…" at bounding box center [1101, 388] width 348 height 59
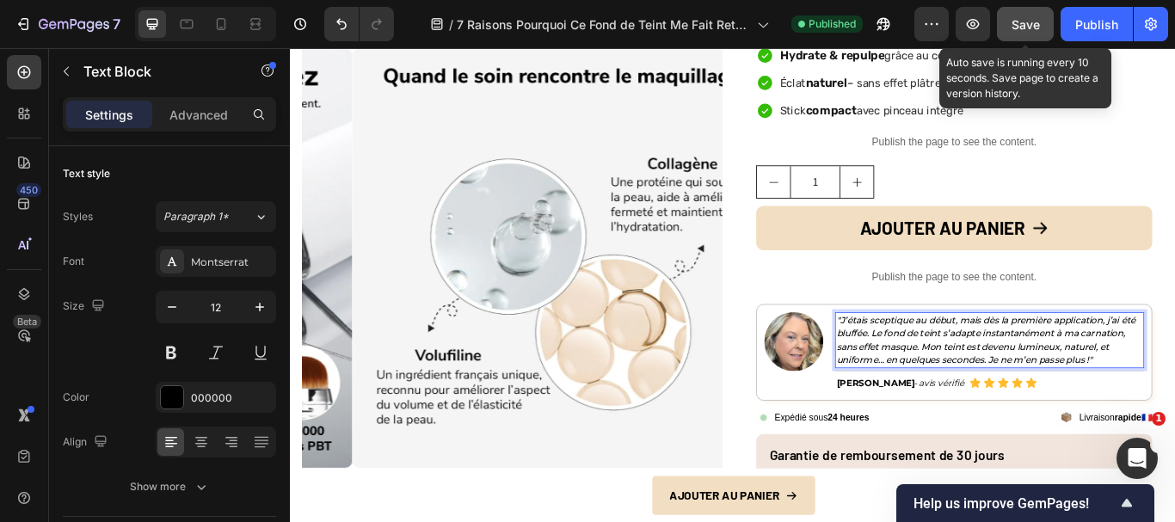
click at [1019, 24] on span "Save" at bounding box center [1026, 24] width 28 height 15
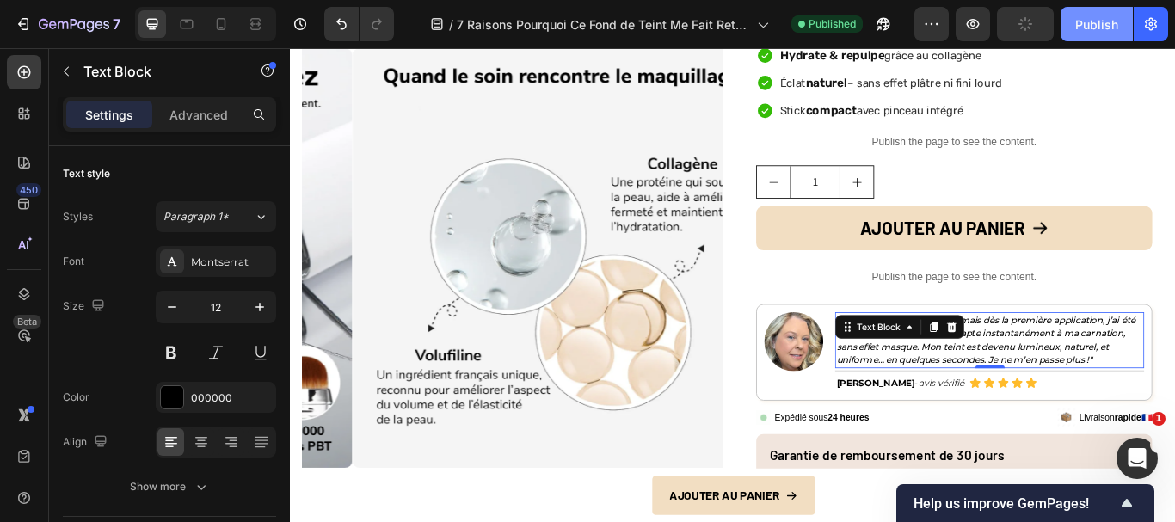
click at [1098, 24] on div "Publish" at bounding box center [1097, 24] width 43 height 18
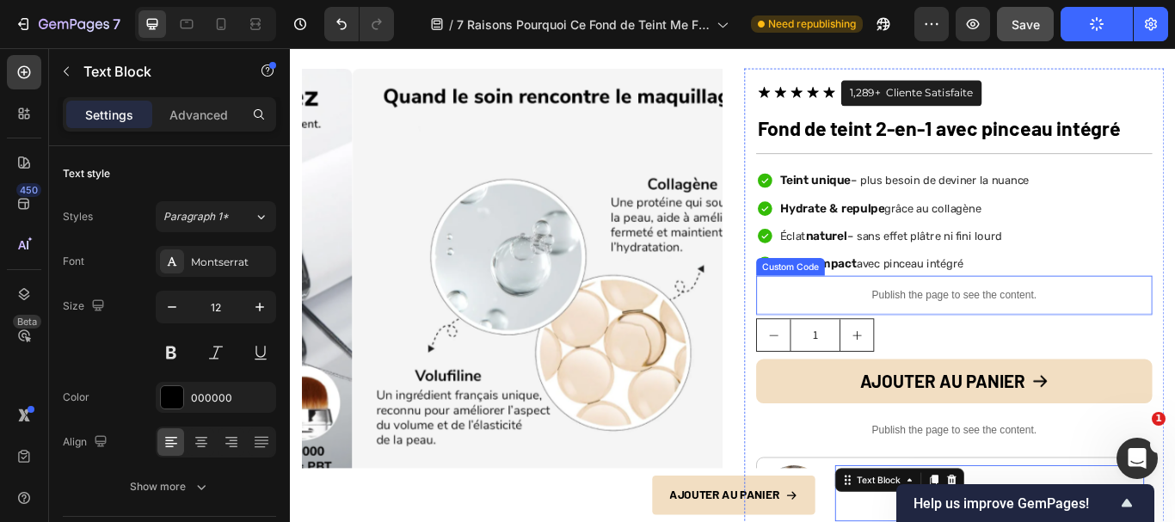
scroll to position [5249, 0]
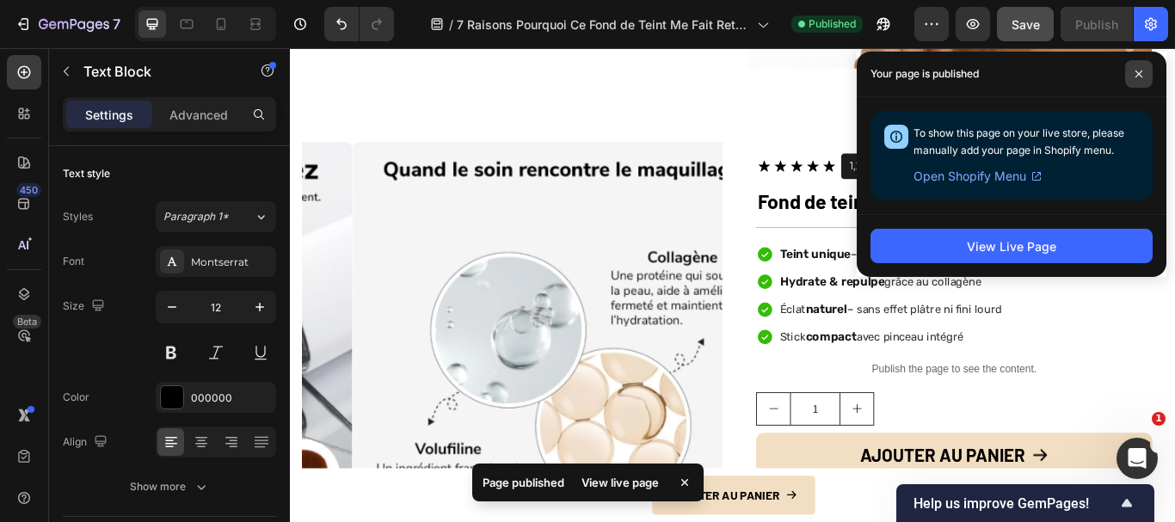
drag, startPoint x: 1138, startPoint y: 68, endPoint x: 1021, endPoint y: 142, distance: 138.5
click at [1138, 68] on span at bounding box center [1139, 74] width 28 height 28
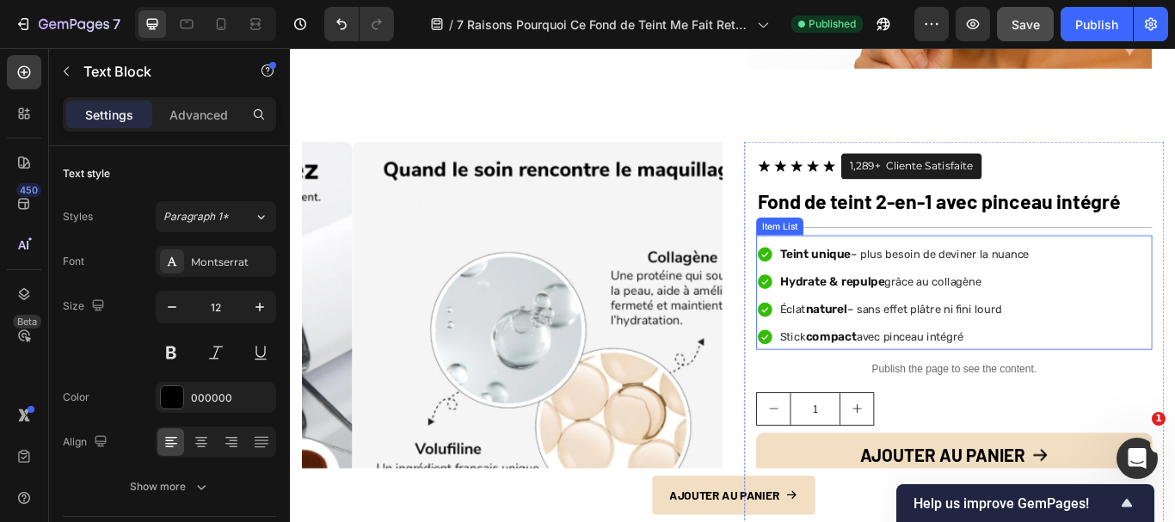
click at [964, 282] on span "– plus besoin de deviner la nuance" at bounding box center [1047, 288] width 208 height 15
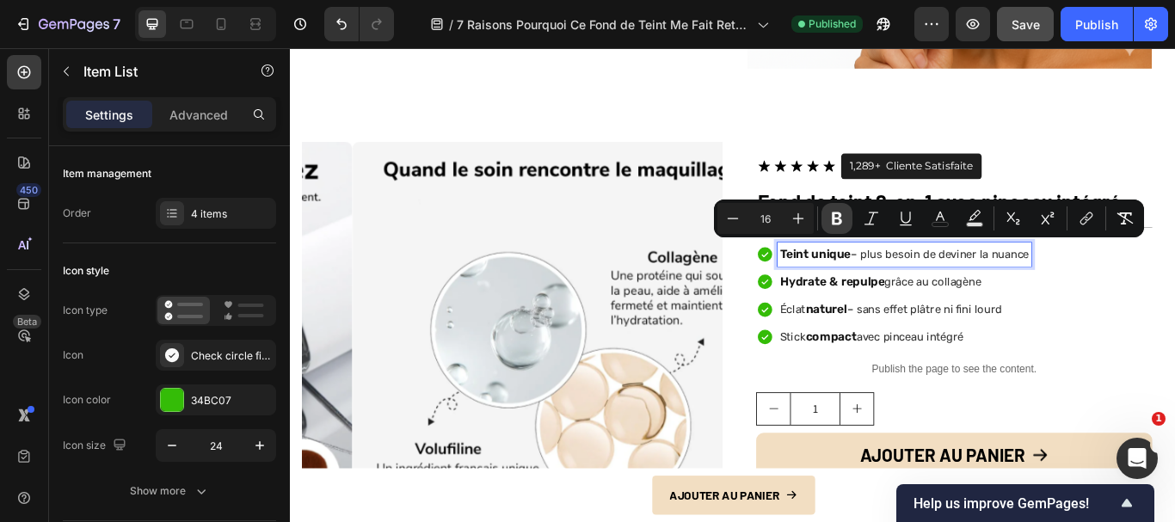
click at [831, 219] on icon "Editor contextual toolbar" at bounding box center [837, 218] width 17 height 17
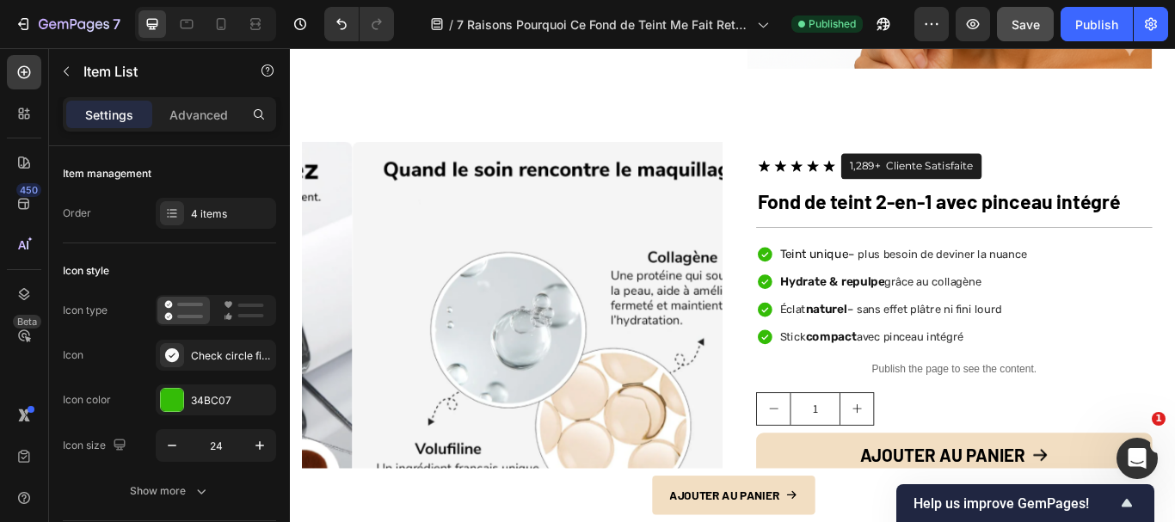
click at [937, 318] on strong "Hydrate & repulpe" at bounding box center [921, 320] width 122 height 16
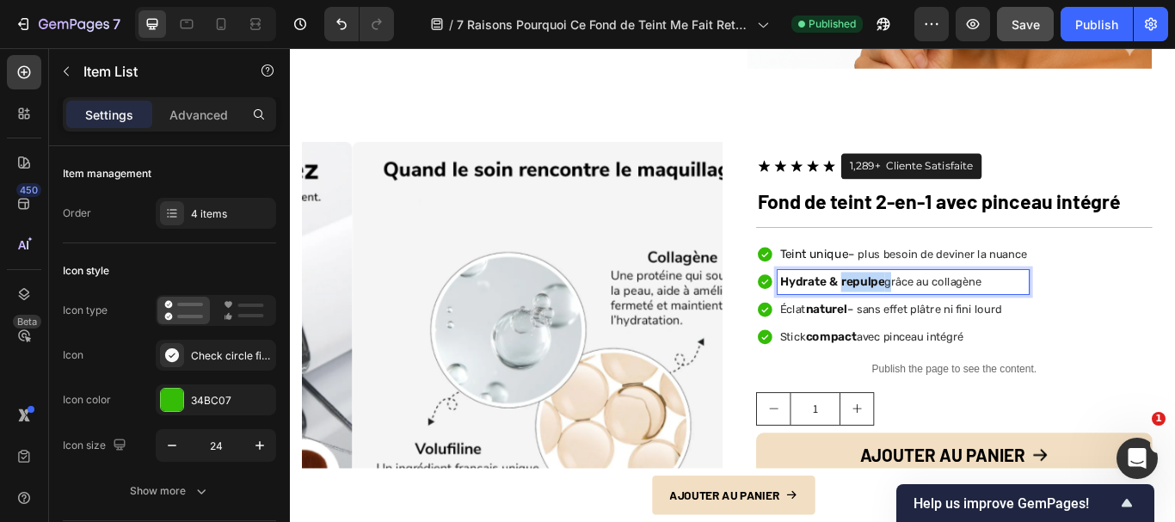
click at [937, 318] on strong "Hydrate & repulpe" at bounding box center [921, 320] width 122 height 16
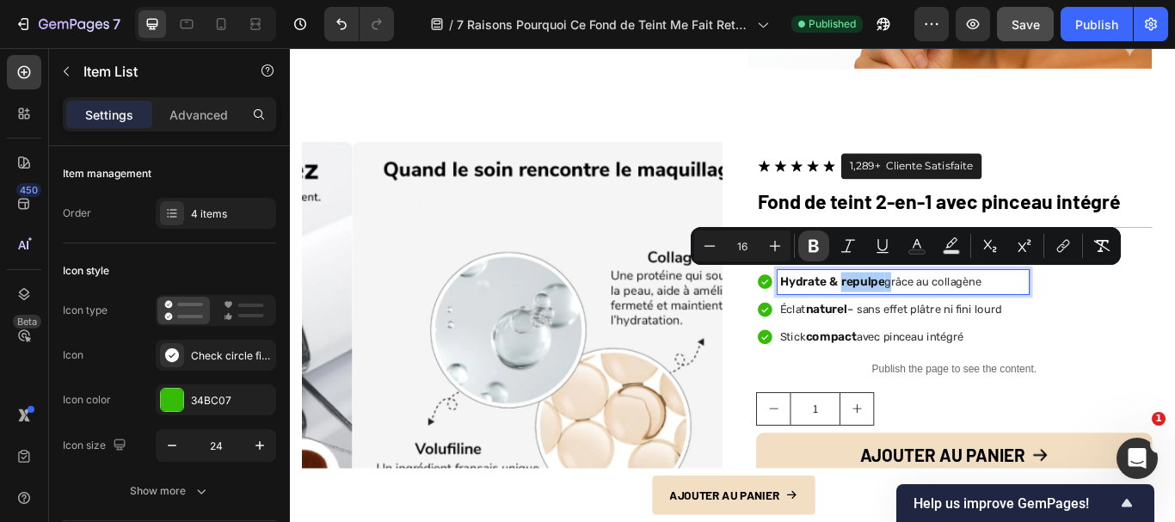
click at [820, 234] on button "Bold" at bounding box center [814, 246] width 31 height 31
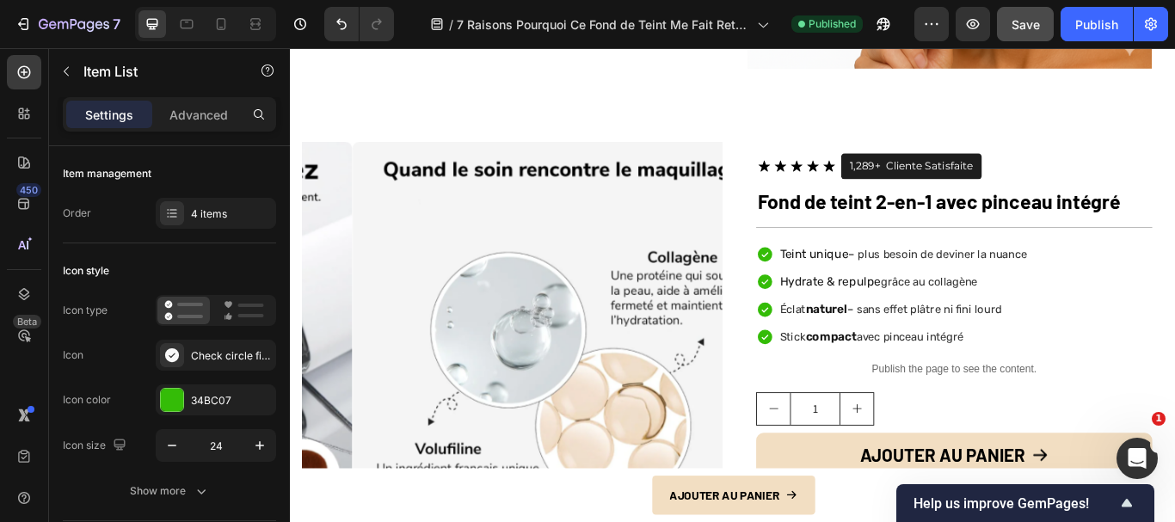
click at [925, 347] on strong "naturel" at bounding box center [915, 353] width 48 height 16
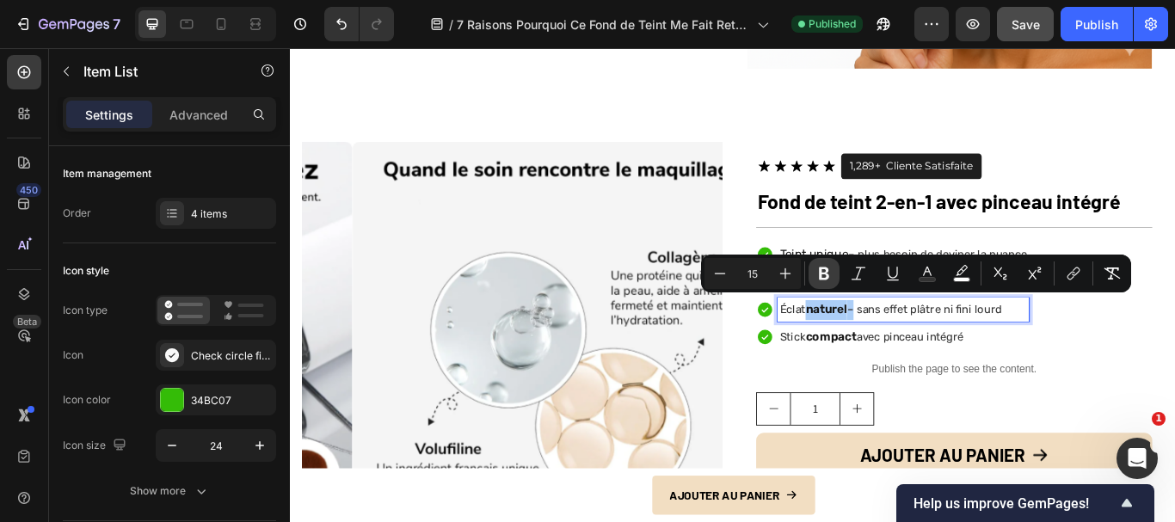
click at [826, 274] on icon "Editor contextual toolbar" at bounding box center [824, 274] width 10 height 13
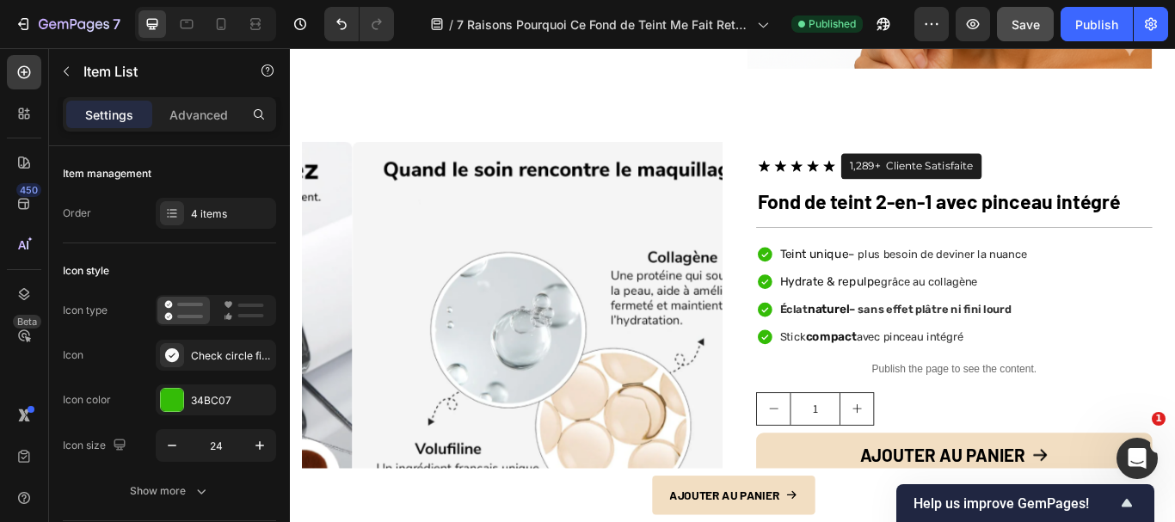
click at [926, 377] on strong "compact" at bounding box center [920, 385] width 59 height 16
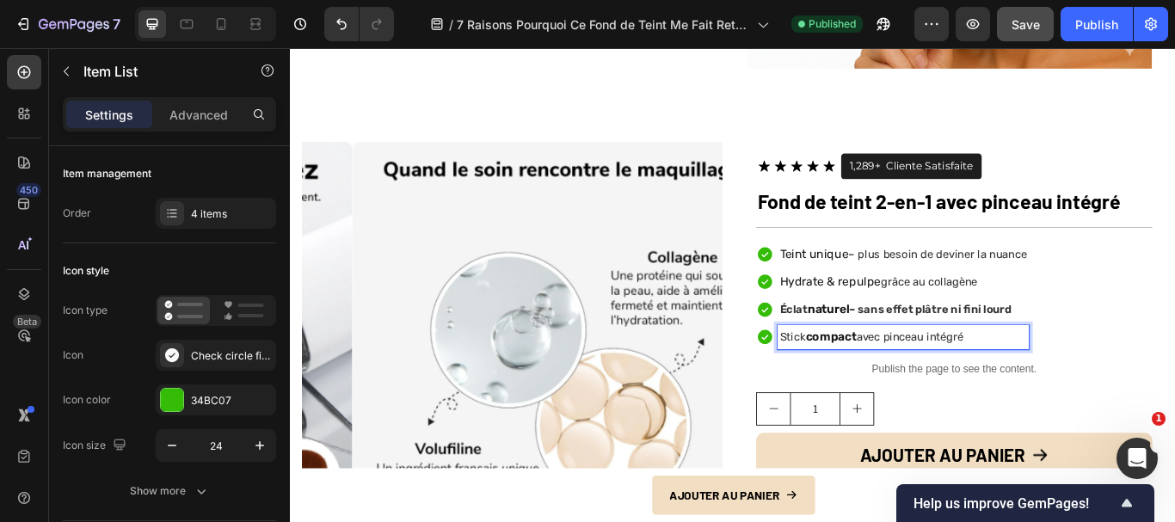
click at [926, 377] on strong "compact" at bounding box center [920, 385] width 59 height 16
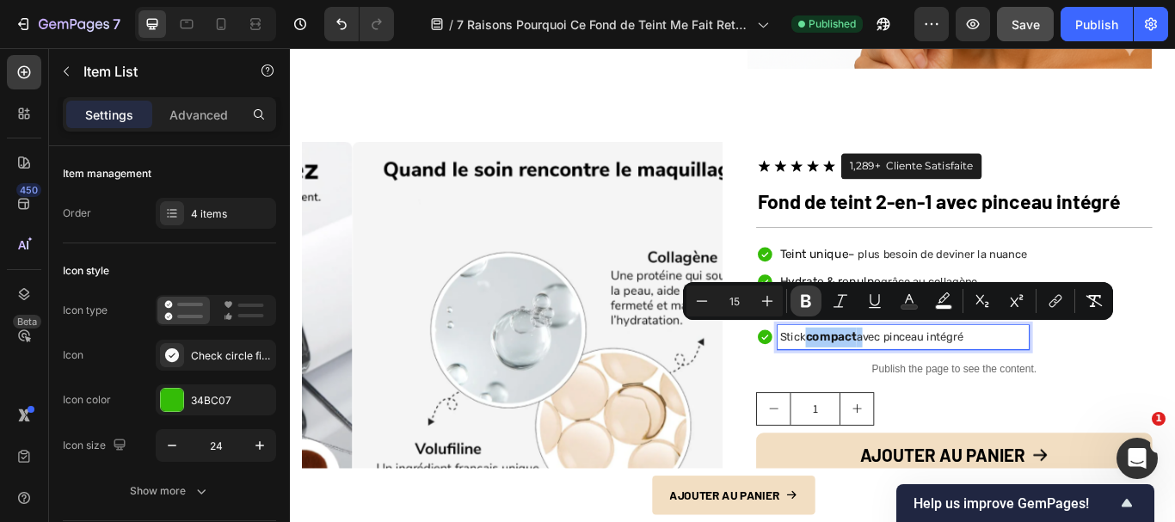
click at [805, 301] on icon "Editor contextual toolbar" at bounding box center [806, 301] width 10 height 13
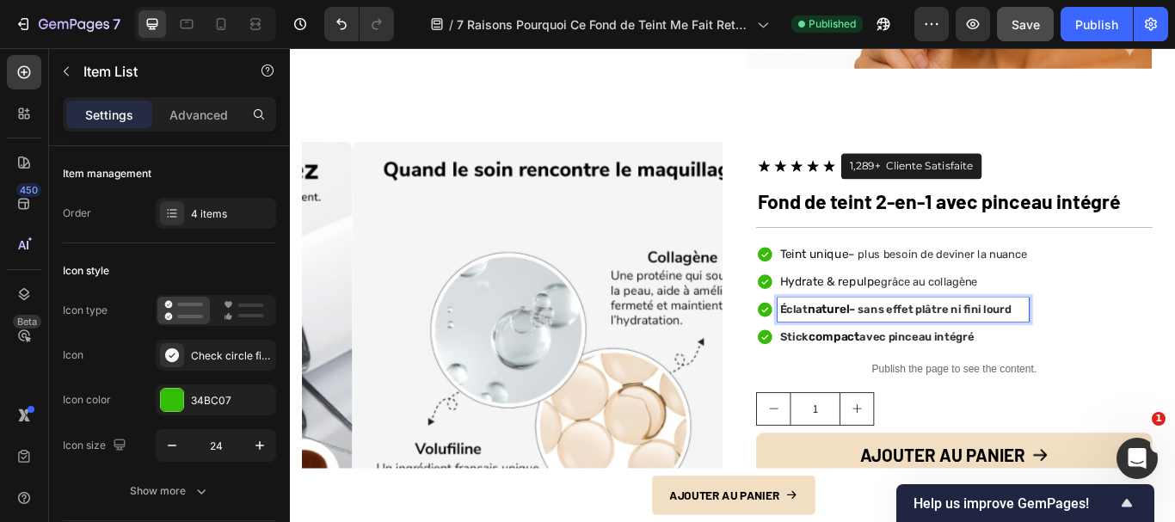
click at [893, 345] on strong "naturel" at bounding box center [917, 353] width 48 height 16
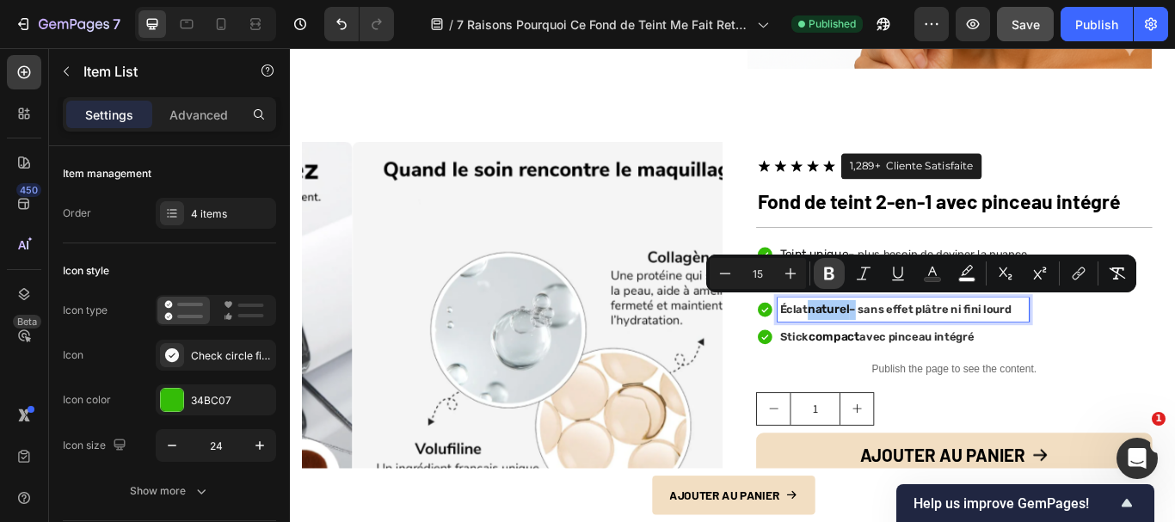
click at [833, 260] on button "Bold" at bounding box center [829, 273] width 31 height 31
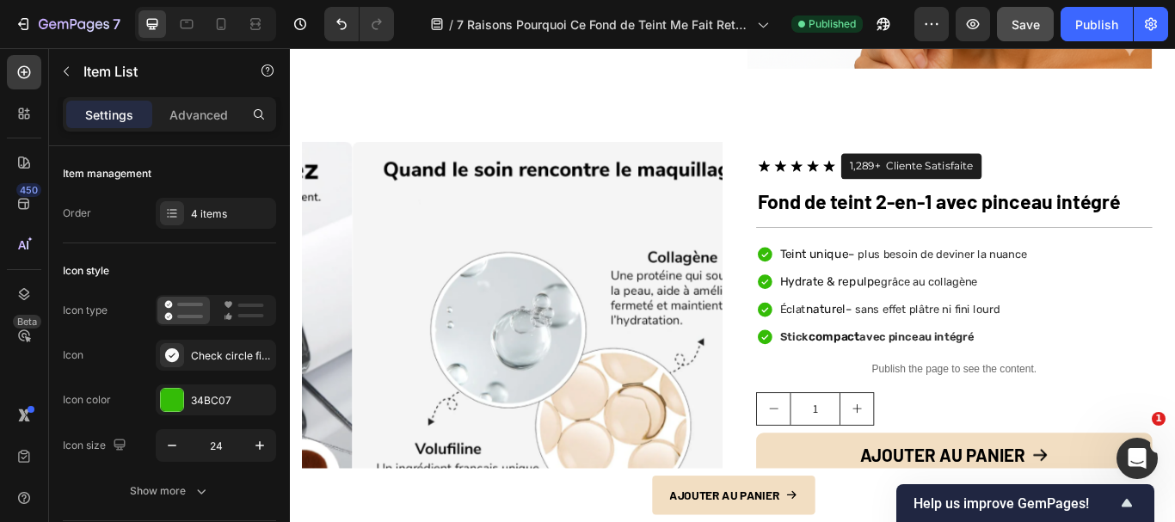
click at [922, 377] on strong "compact" at bounding box center [923, 385] width 59 height 16
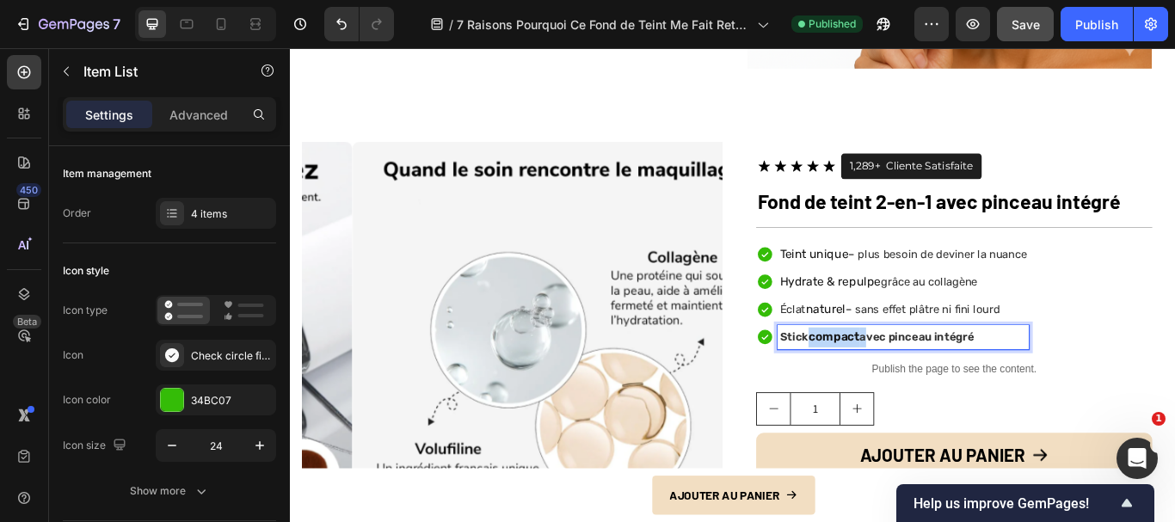
click at [922, 377] on strong "compact" at bounding box center [923, 385] width 59 height 16
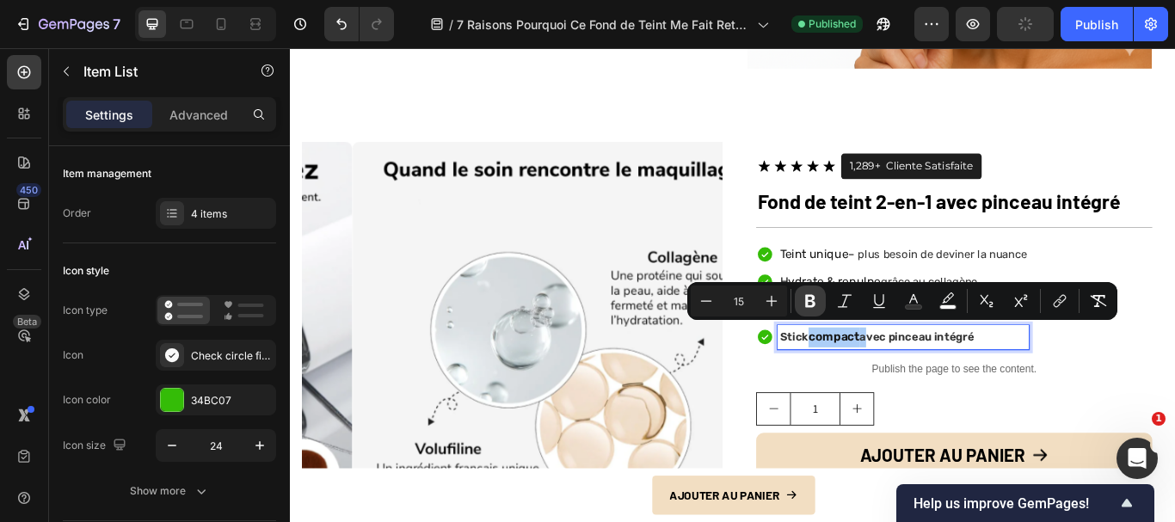
click at [811, 301] on icon "Editor contextual toolbar" at bounding box center [810, 301] width 10 height 13
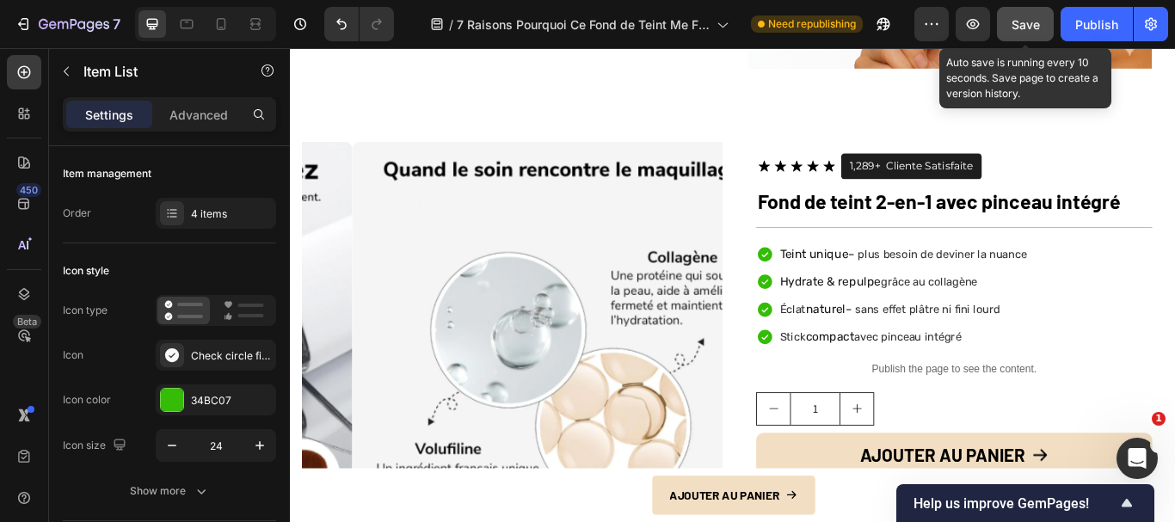
click at [1031, 28] on span "Save" at bounding box center [1026, 24] width 28 height 15
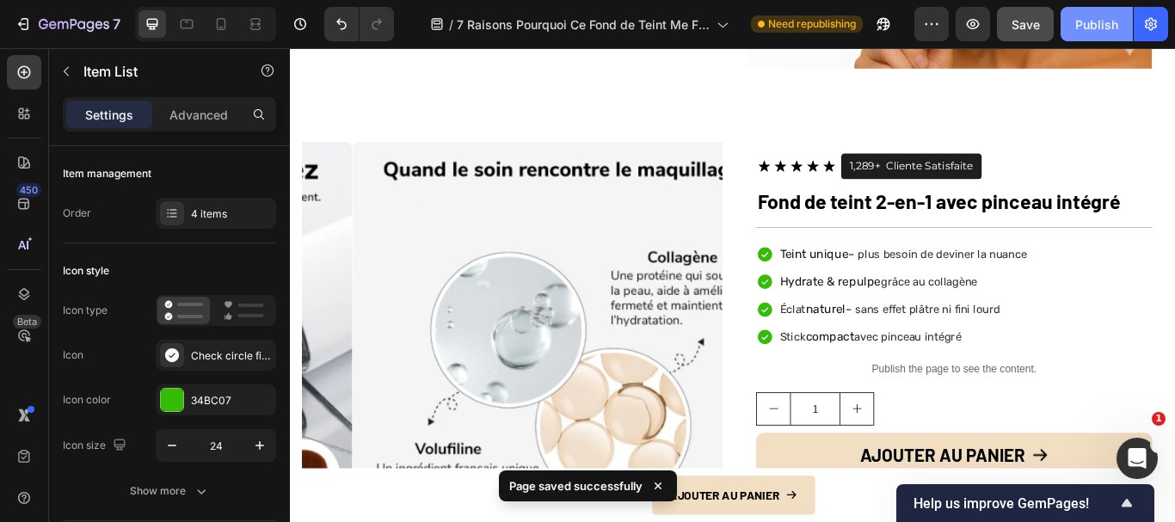
click at [1091, 28] on div "Publish" at bounding box center [1097, 24] width 43 height 18
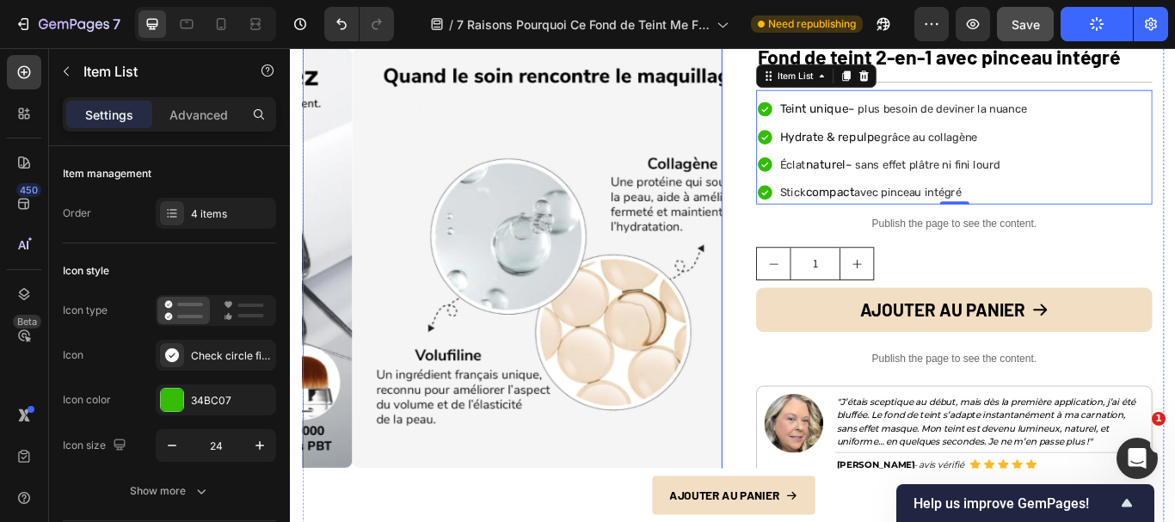
scroll to position [5421, 0]
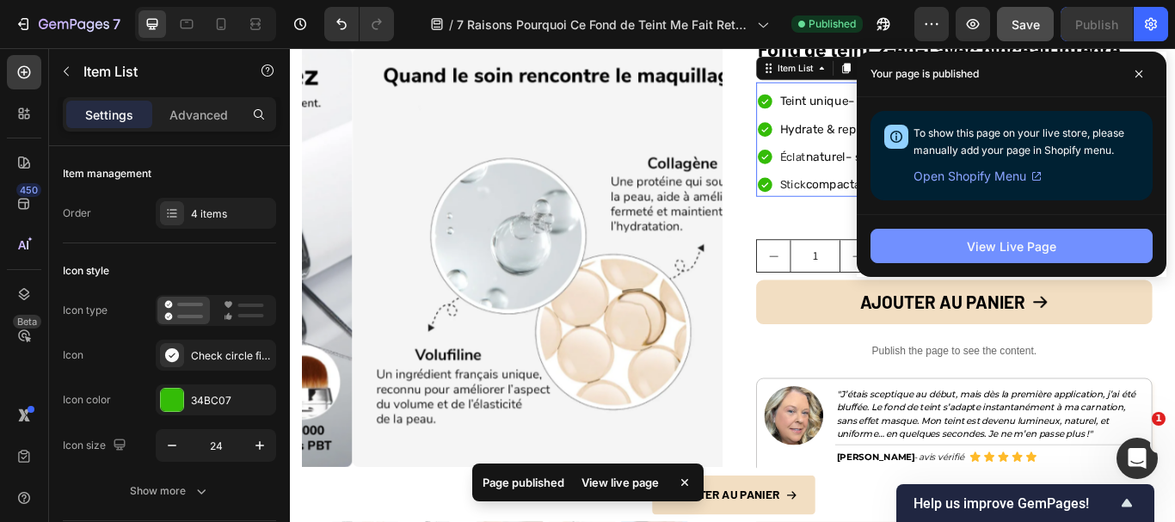
click at [973, 236] on button "View Live Page" at bounding box center [1012, 246] width 282 height 34
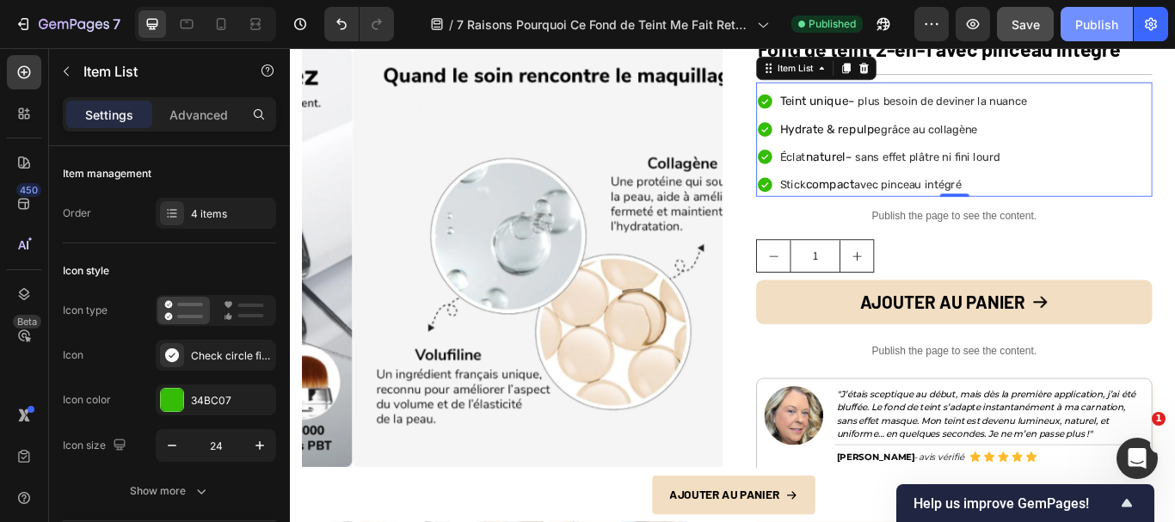
click at [1079, 22] on div "Publish" at bounding box center [1097, 24] width 43 height 18
